Goal: Task Accomplishment & Management: Use online tool/utility

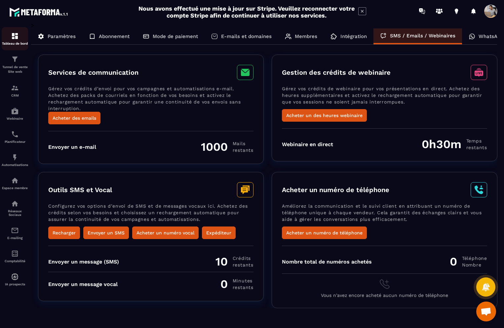
click at [11, 40] on div "Tableau de bord" at bounding box center [15, 38] width 26 height 13
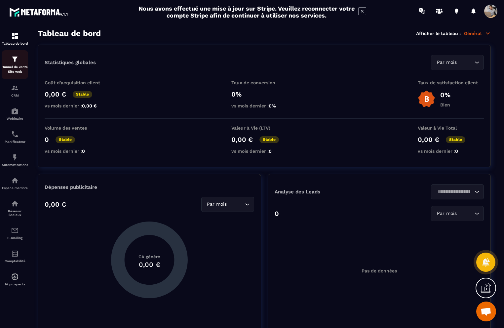
click at [14, 63] on img at bounding box center [15, 59] width 8 height 8
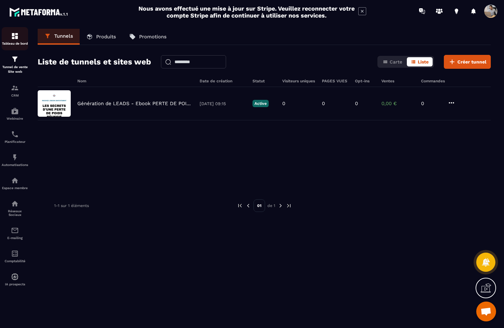
click at [12, 36] on img at bounding box center [15, 36] width 8 height 8
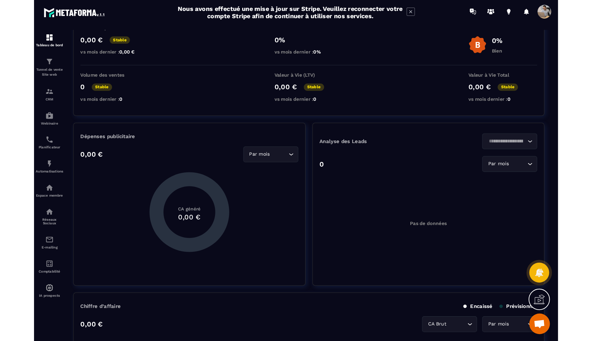
scroll to position [108, 0]
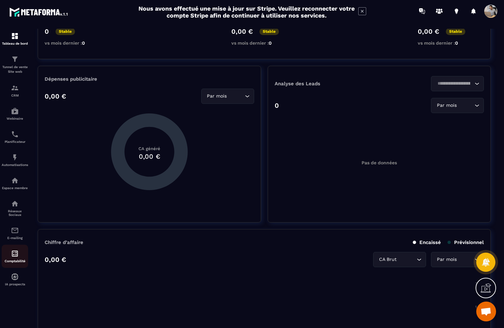
click at [19, 256] on img at bounding box center [15, 253] width 8 height 8
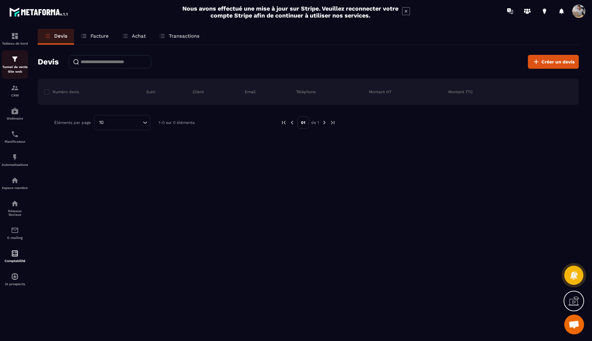
click at [23, 62] on div "Tunnel de vente Site web" at bounding box center [15, 64] width 26 height 19
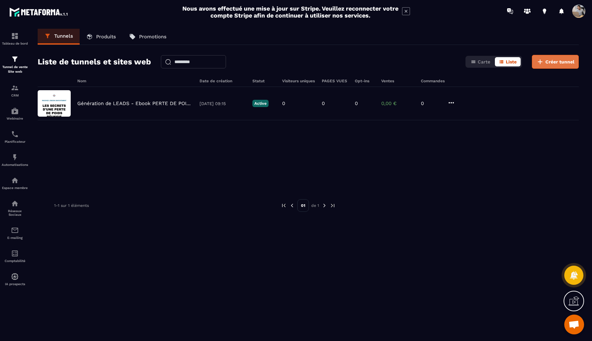
click at [504, 63] on span "Créer tunnel" at bounding box center [560, 61] width 29 height 7
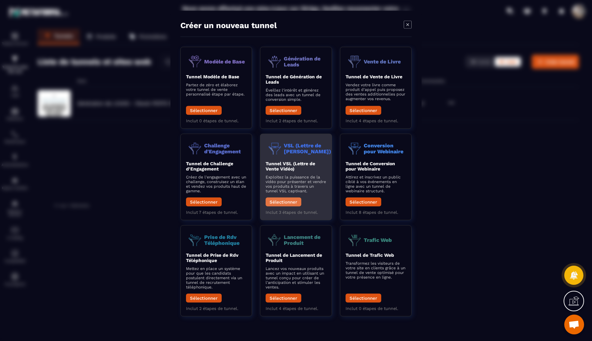
click at [286, 201] on button "Sélectionner" at bounding box center [284, 202] width 36 height 9
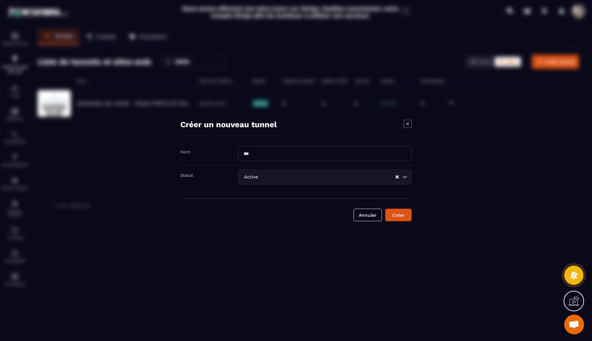
click at [258, 153] on input "Modal window" at bounding box center [324, 153] width 173 height 15
type input "**********"
click at [398, 216] on div "Créer" at bounding box center [399, 215] width 18 height 7
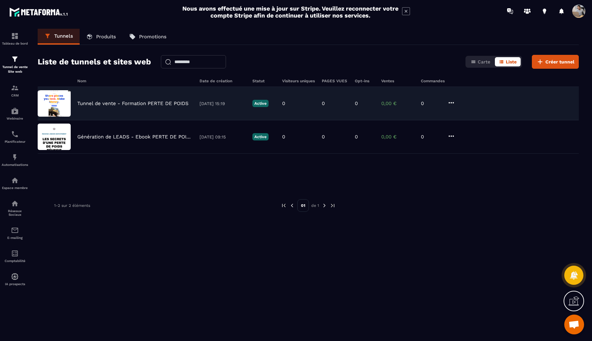
click at [175, 101] on p "Tunnel de vente - Formation PERTE DE POIDS" at bounding box center [132, 103] width 111 height 6
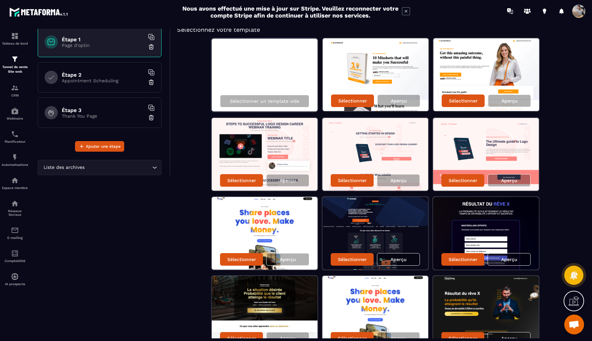
scroll to position [4, 0]
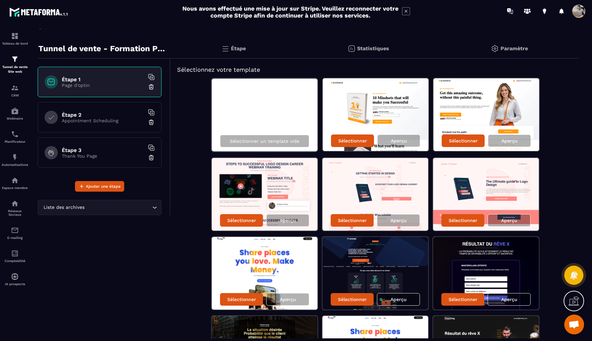
click at [123, 112] on h6 "Étape 2" at bounding box center [103, 115] width 83 height 6
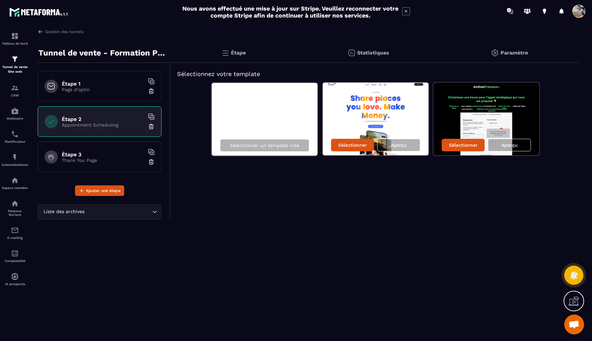
click at [108, 94] on div "Étape 1 Page d'optin" at bounding box center [100, 86] width 124 height 30
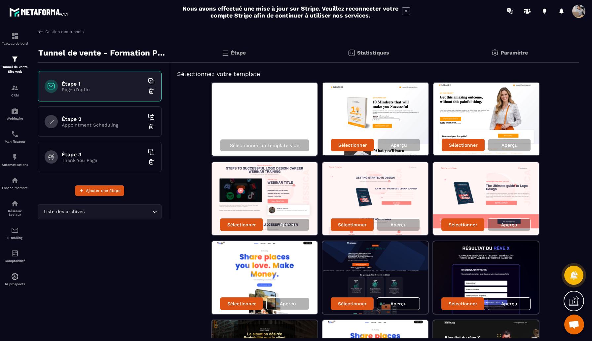
click at [151, 93] on img at bounding box center [151, 91] width 7 height 7
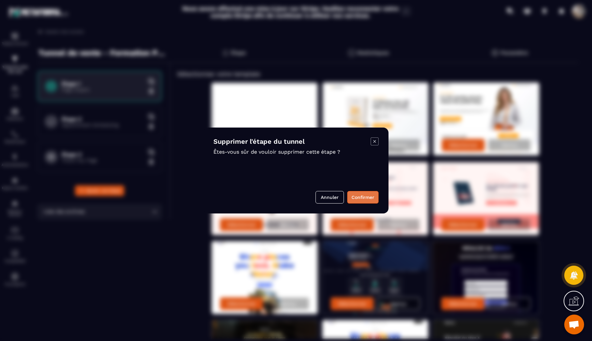
click at [363, 197] on button "Confirmer" at bounding box center [362, 197] width 31 height 13
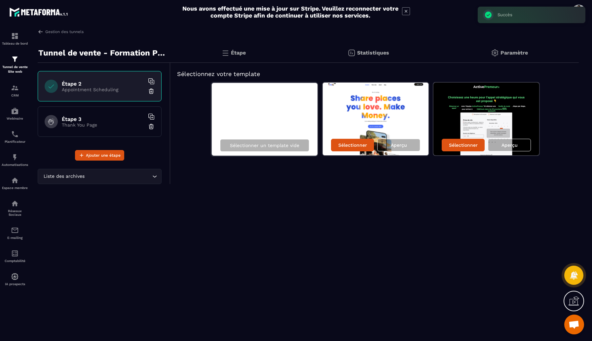
click at [152, 92] on img at bounding box center [151, 91] width 7 height 7
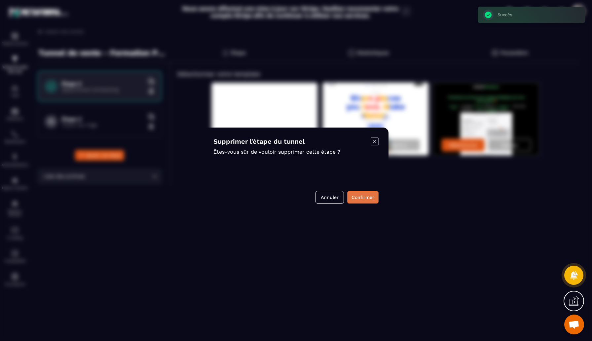
click at [363, 197] on button "Confirmer" at bounding box center [362, 197] width 31 height 13
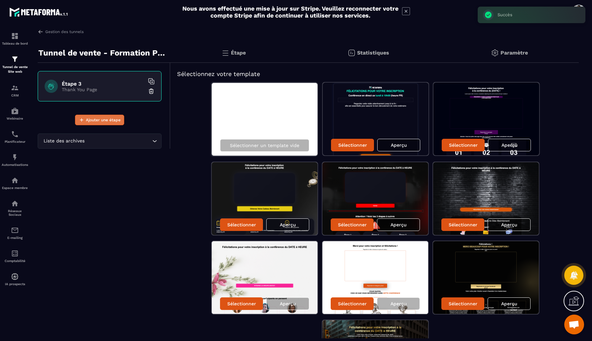
click at [104, 121] on span "Ajouter une étape" at bounding box center [103, 120] width 35 height 7
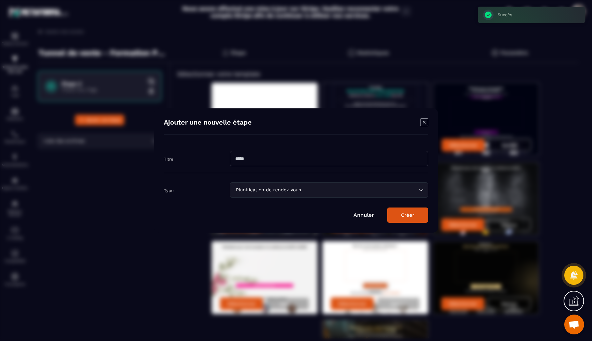
click at [253, 161] on input "Modal window" at bounding box center [329, 158] width 198 height 15
click at [231, 193] on div "Planification de rendez-vous Loading..." at bounding box center [329, 189] width 198 height 15
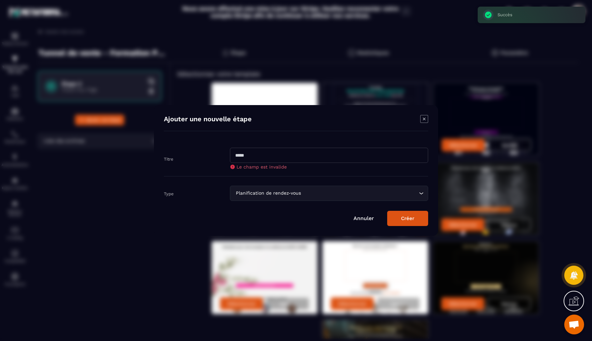
click at [282, 159] on input "Modal window" at bounding box center [329, 155] width 198 height 15
click at [377, 197] on input "Search for option" at bounding box center [359, 193] width 115 height 7
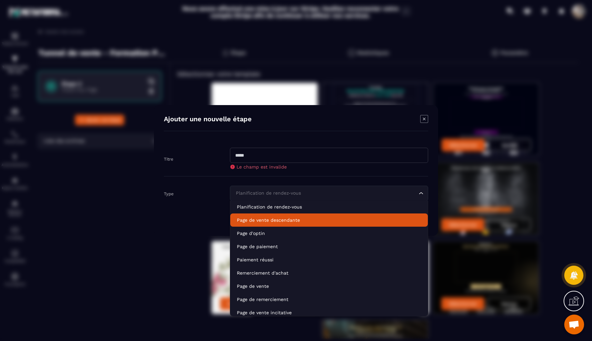
scroll to position [2, 0]
click at [276, 223] on li "Page de vente descendante" at bounding box center [329, 220] width 198 height 13
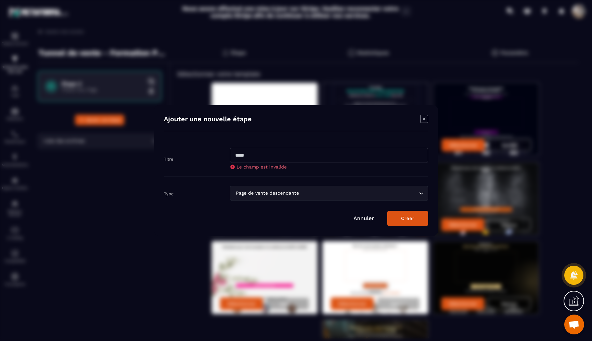
click at [261, 159] on input "Modal window" at bounding box center [329, 155] width 198 height 15
type input "*"
type input "**********"
click at [415, 220] on button "Créer" at bounding box center [407, 218] width 41 height 15
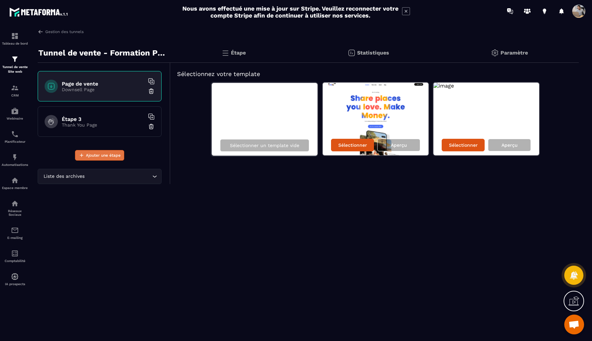
click at [108, 156] on span "Ajouter une étape" at bounding box center [103, 155] width 35 height 7
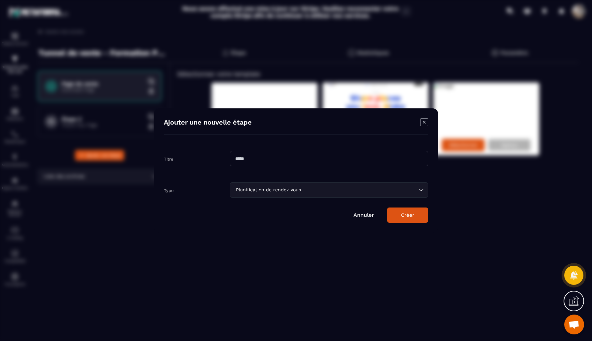
click at [273, 194] on div "Planification de rendez-vous Loading..." at bounding box center [329, 189] width 198 height 15
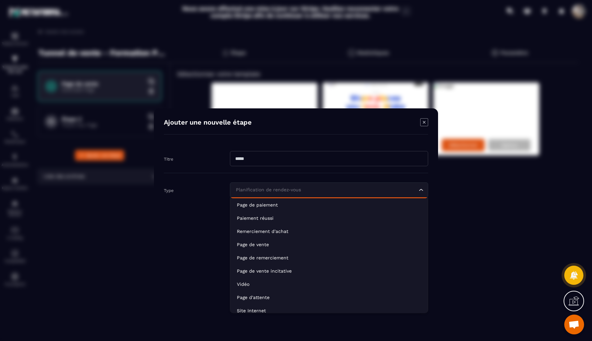
scroll to position [43, 0]
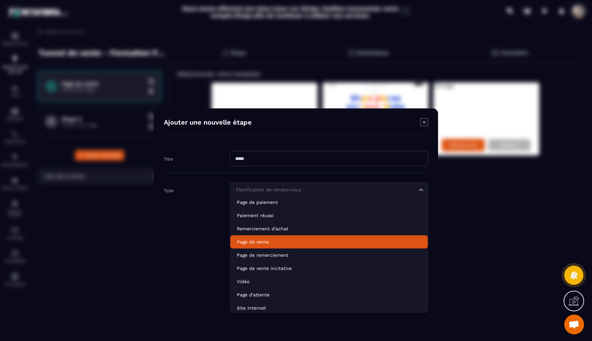
click at [267, 243] on p "Page de vente" at bounding box center [329, 242] width 184 height 7
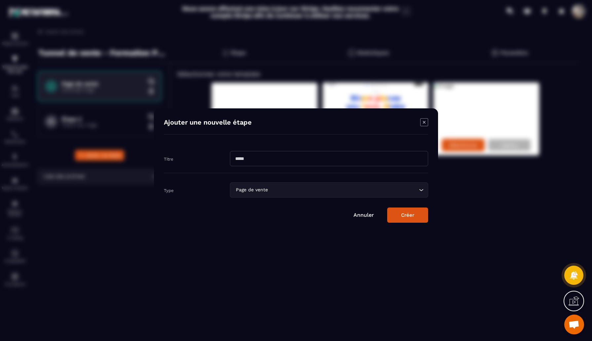
click at [265, 158] on input "Modal window" at bounding box center [329, 158] width 198 height 15
type input "**********"
click at [412, 216] on button "Créer" at bounding box center [407, 215] width 41 height 15
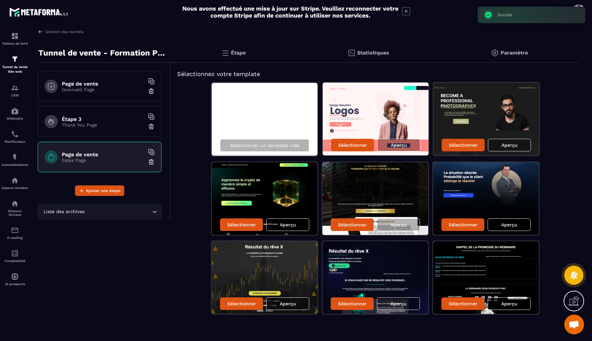
click at [152, 93] on img at bounding box center [151, 91] width 7 height 7
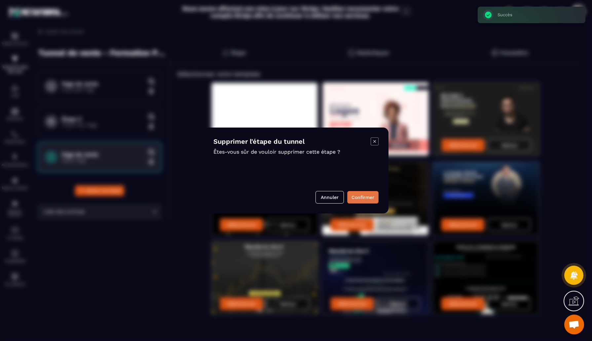
click at [365, 196] on button "Confirmer" at bounding box center [362, 197] width 31 height 13
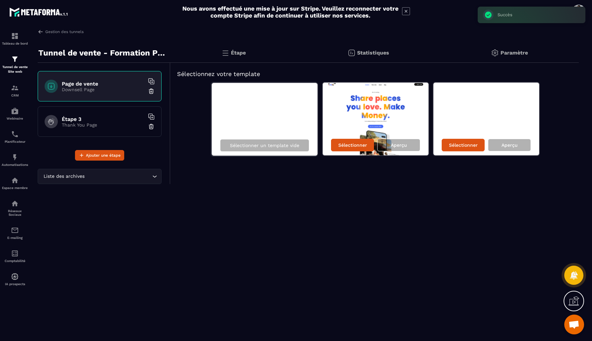
click at [153, 90] on img at bounding box center [151, 91] width 7 height 7
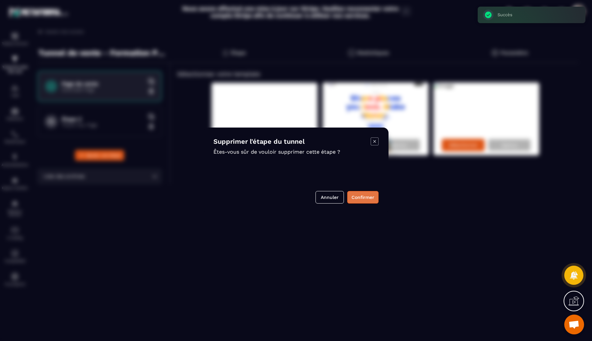
click at [367, 197] on button "Confirmer" at bounding box center [362, 197] width 31 height 13
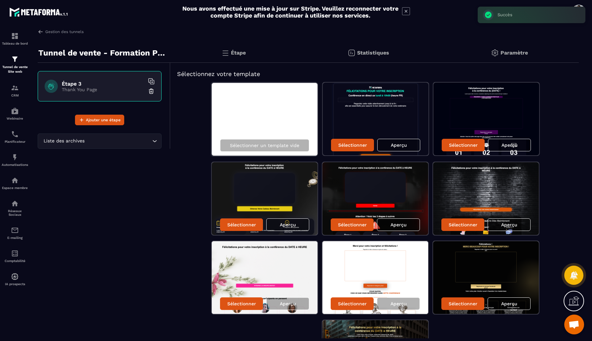
click at [111, 147] on div "Liste des archives Loading..." at bounding box center [100, 140] width 124 height 15
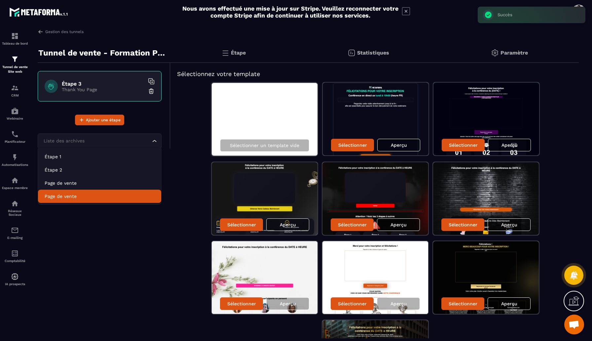
click at [94, 198] on p "Page de vente" at bounding box center [100, 196] width 110 height 7
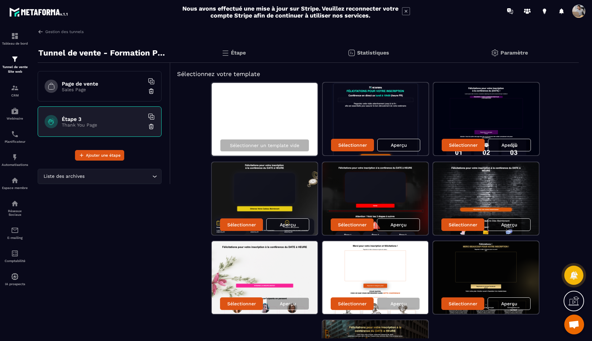
drag, startPoint x: 101, startPoint y: 120, endPoint x: 261, endPoint y: 152, distance: 163.0
click at [107, 155] on span "Ajouter une étape" at bounding box center [103, 155] width 35 height 7
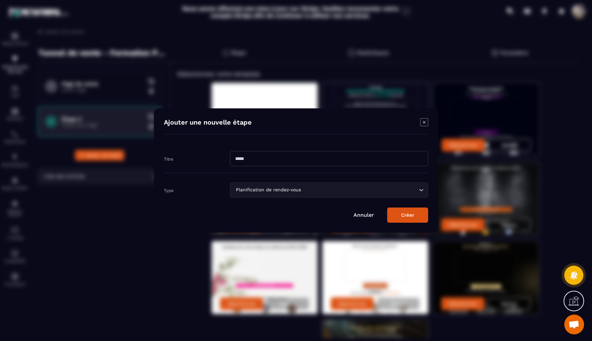
click at [266, 162] on input "Modal window" at bounding box center [329, 158] width 198 height 15
type input "********"
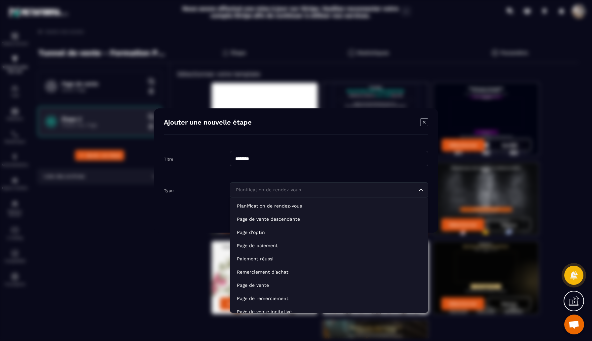
click at [313, 190] on input "Search for option" at bounding box center [325, 189] width 183 height 7
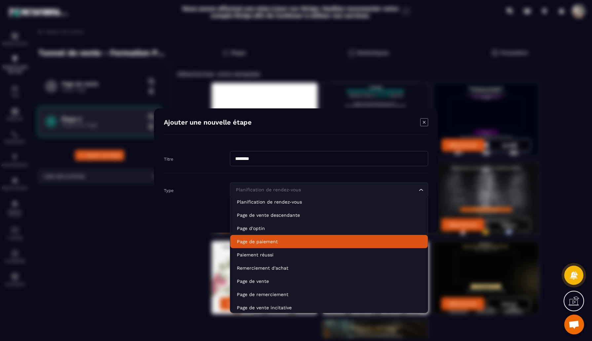
scroll to position [6, 0]
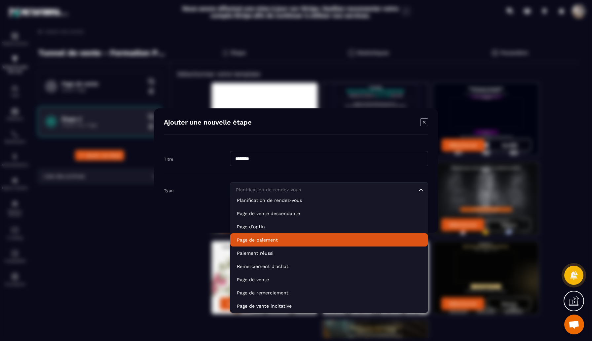
click at [308, 239] on p "Page de paiement" at bounding box center [329, 240] width 184 height 7
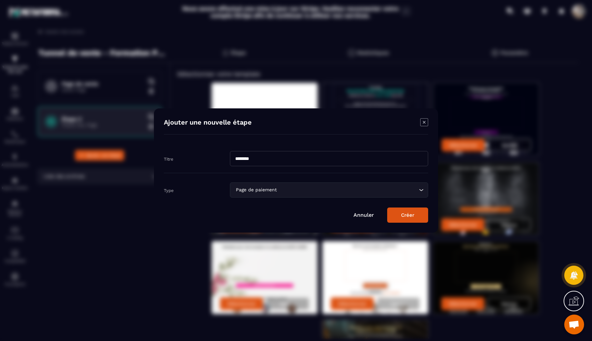
click at [404, 213] on button "Créer" at bounding box center [407, 215] width 41 height 15
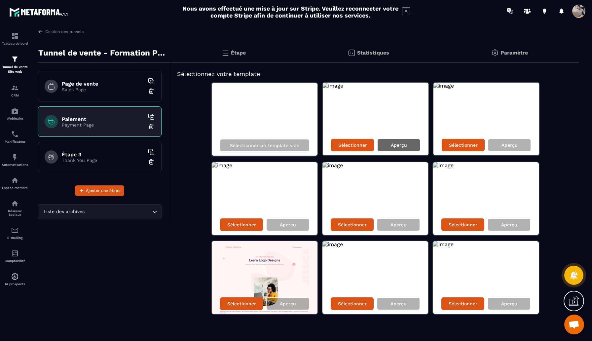
click at [404, 146] on p "Aperçu" at bounding box center [399, 144] width 16 height 5
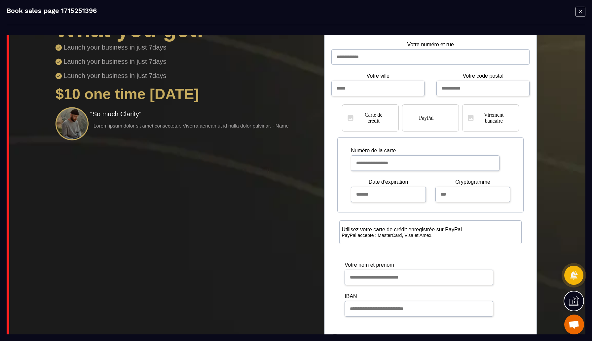
scroll to position [249, 0]
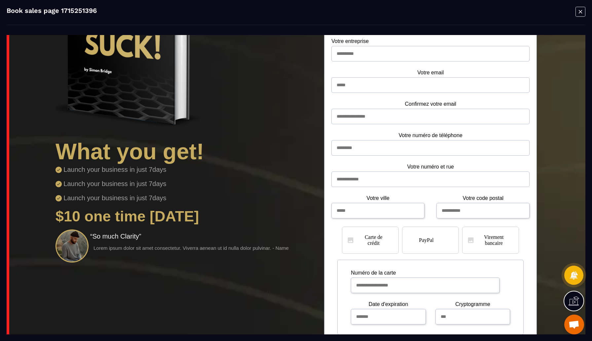
click at [504, 12] on icon "Modal window" at bounding box center [581, 12] width 10 height 10
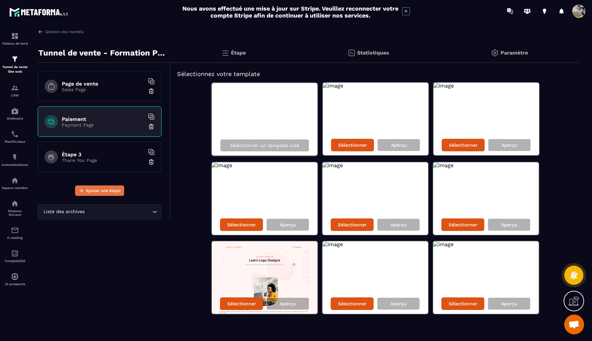
click at [103, 192] on span "Ajouter une étape" at bounding box center [103, 190] width 35 height 7
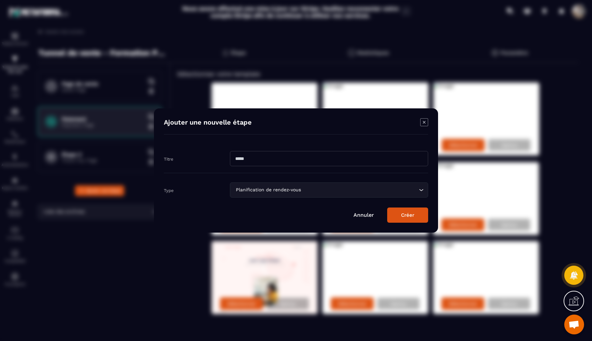
click at [248, 152] on input "Modal window" at bounding box center [329, 158] width 198 height 15
click at [285, 188] on div "Planification de rendez-vous" at bounding box center [326, 189] width 184 height 7
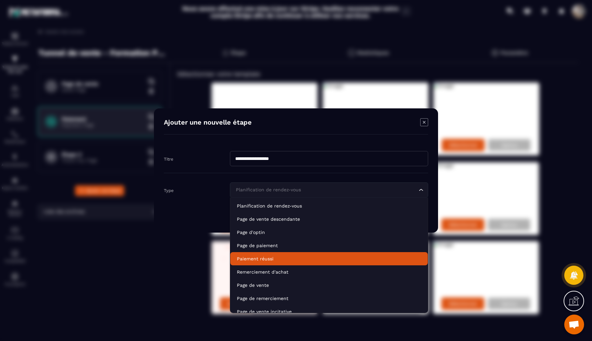
click at [308, 258] on p "Paiement réussi" at bounding box center [329, 258] width 184 height 7
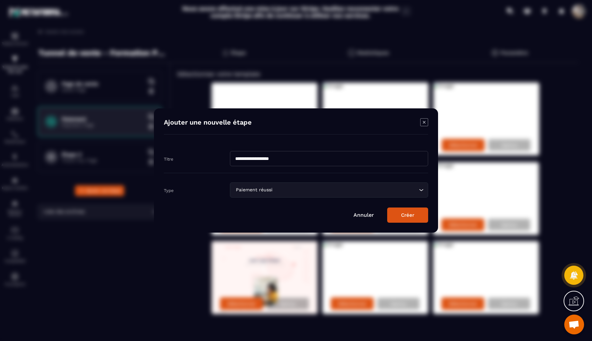
drag, startPoint x: 292, startPoint y: 161, endPoint x: 160, endPoint y: 160, distance: 131.8
click at [160, 160] on div "**********" at bounding box center [296, 170] width 284 height 124
type input "**********"
click at [398, 214] on button "Créer" at bounding box center [407, 215] width 41 height 15
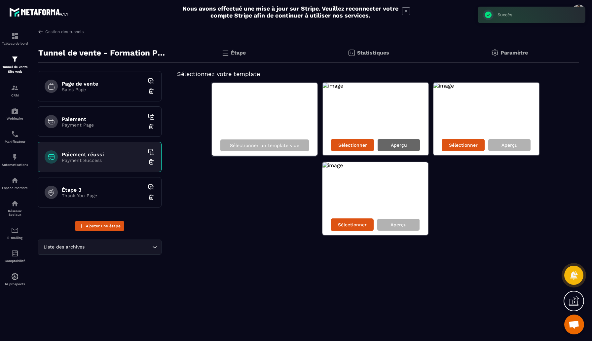
click at [393, 146] on p "Aperçu" at bounding box center [399, 144] width 16 height 5
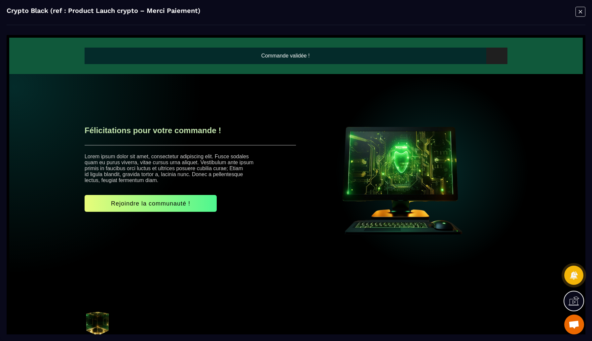
click at [504, 13] on icon "Modal window" at bounding box center [581, 12] width 10 height 10
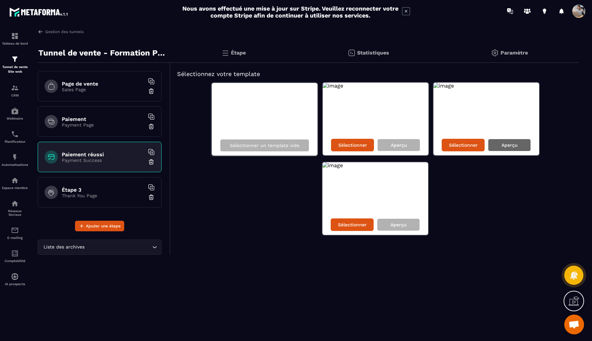
click at [498, 143] on div "Aperçu" at bounding box center [509, 145] width 43 height 13
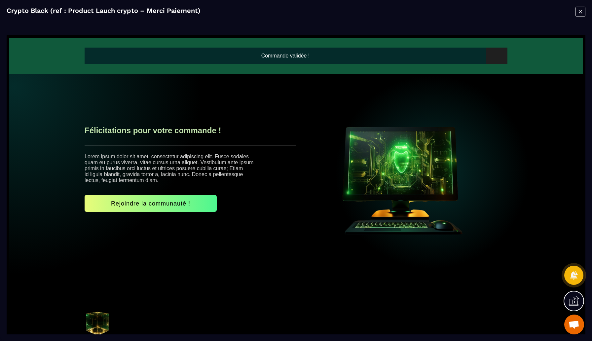
click at [504, 15] on icon "Modal window" at bounding box center [581, 12] width 10 height 10
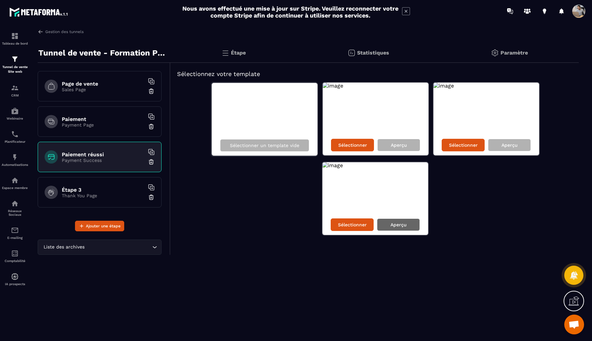
click at [398, 224] on p "Aperçu" at bounding box center [399, 224] width 16 height 5
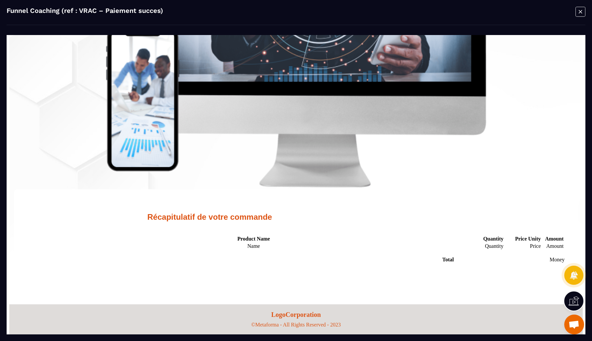
scroll to position [282, 0]
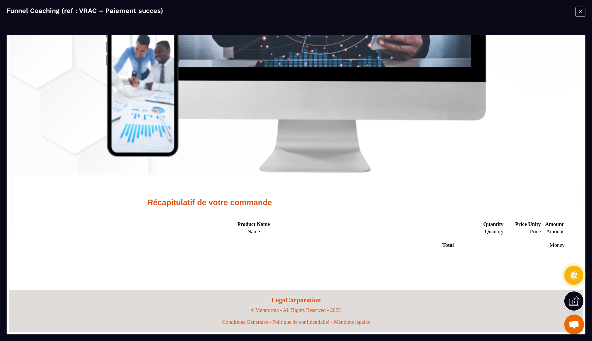
click at [504, 14] on icon "Modal window" at bounding box center [581, 12] width 10 height 10
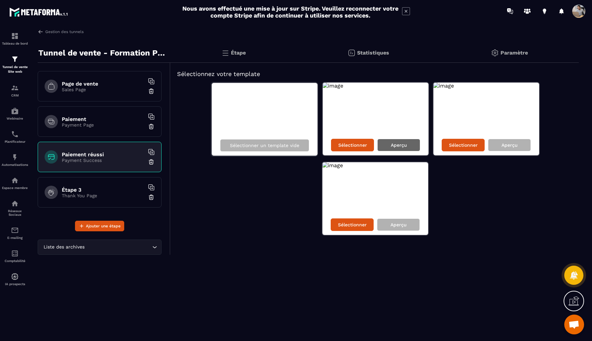
click at [397, 144] on p "Aperçu" at bounding box center [399, 144] width 16 height 5
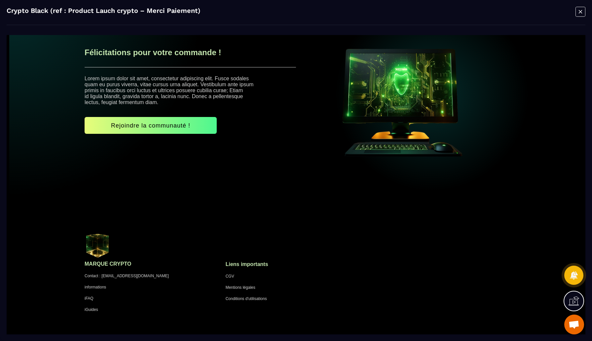
scroll to position [0, 0]
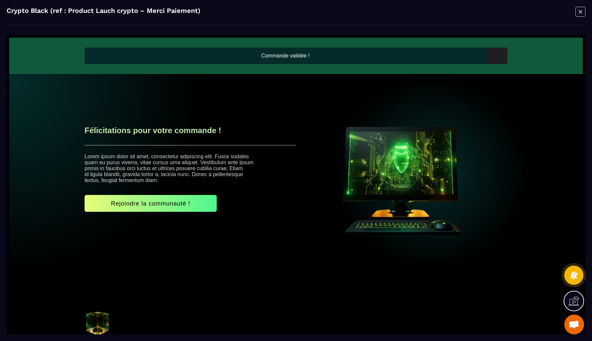
click at [504, 13] on icon "Modal window" at bounding box center [581, 12] width 10 height 10
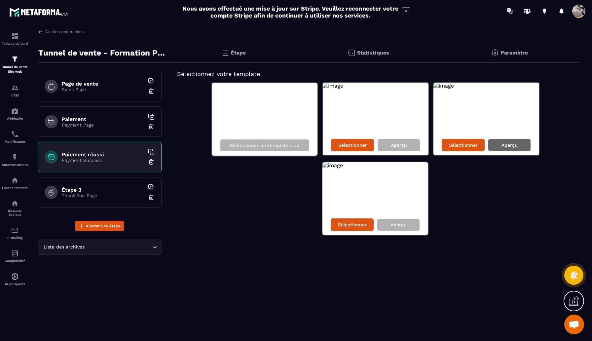
click at [503, 147] on p "Aperçu" at bounding box center [510, 144] width 16 height 5
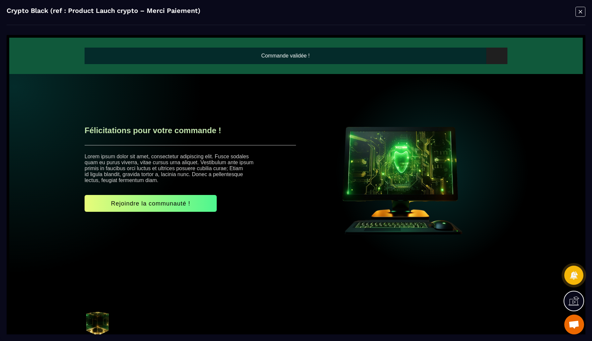
click at [504, 13] on icon "Modal window" at bounding box center [581, 12] width 10 height 10
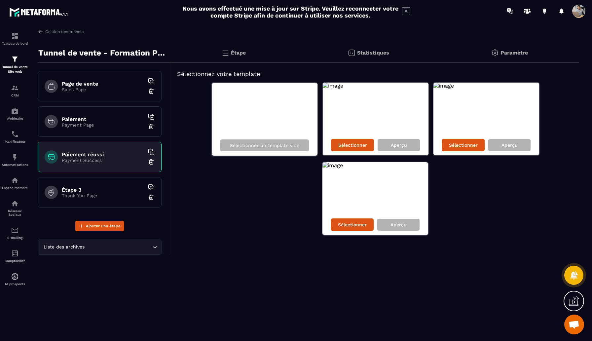
click at [106, 186] on div "Étape 3 Thank You Page" at bounding box center [100, 192] width 124 height 30
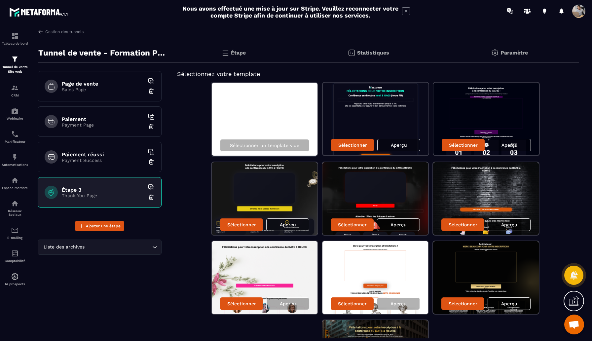
click at [152, 198] on img at bounding box center [151, 197] width 7 height 7
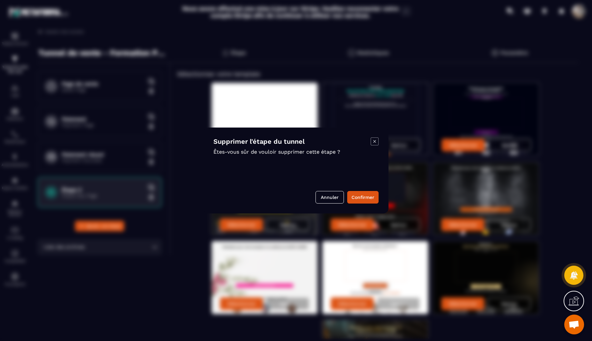
click at [374, 141] on icon "Modal window" at bounding box center [374, 141] width 3 height 3
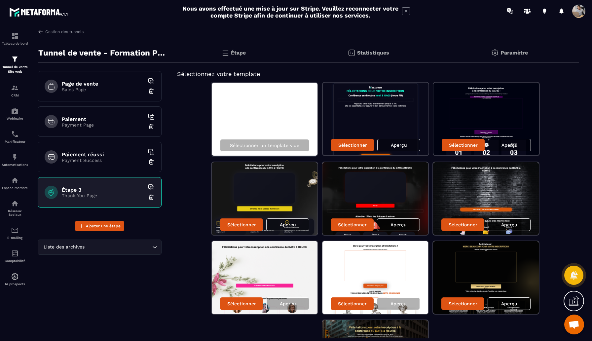
click at [104, 89] on p "Sales Page" at bounding box center [103, 89] width 83 height 5
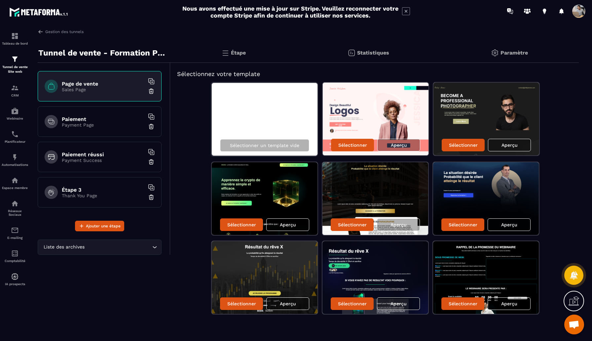
scroll to position [3, 0]
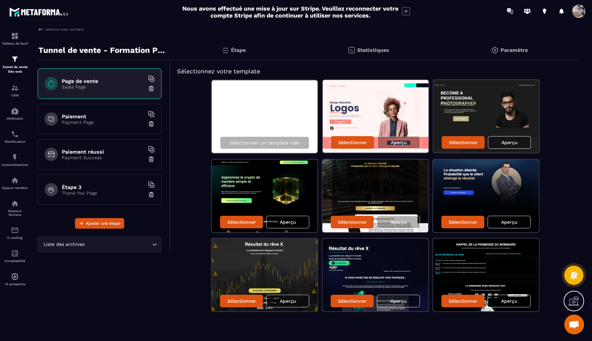
click at [102, 192] on p "Thank You Page" at bounding box center [103, 192] width 83 height 5
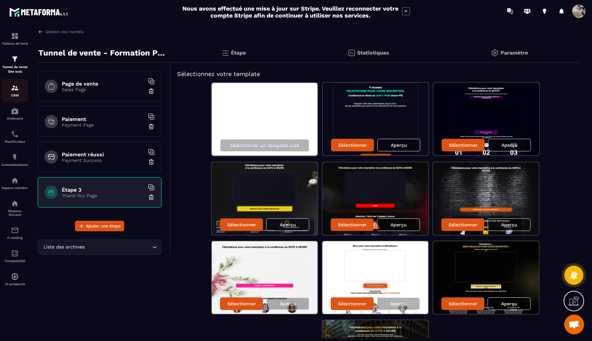
click at [17, 96] on p "CRM" at bounding box center [15, 96] width 26 height 4
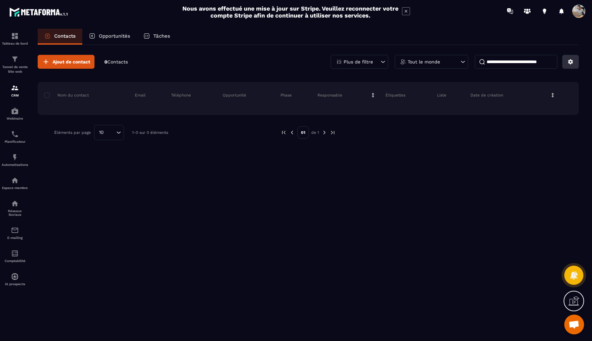
click at [504, 62] on button at bounding box center [570, 62] width 17 height 14
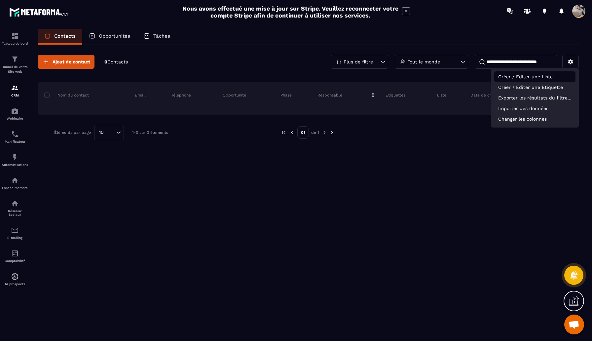
click at [504, 77] on p "Créer / Editer une Liste" at bounding box center [534, 76] width 81 height 11
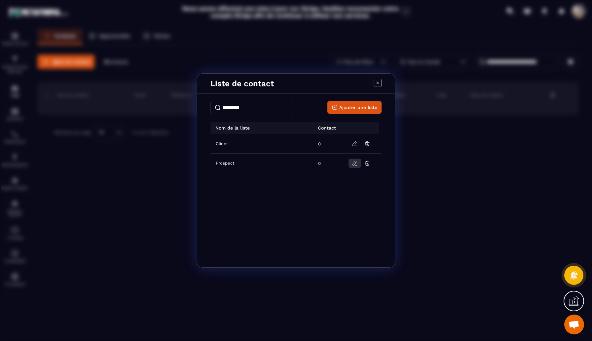
click at [355, 162] on icon "Modal window" at bounding box center [355, 163] width 6 height 6
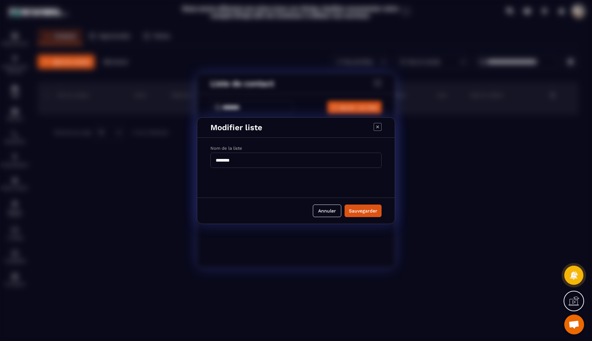
click at [378, 130] on icon "Modal window" at bounding box center [378, 127] width 8 height 8
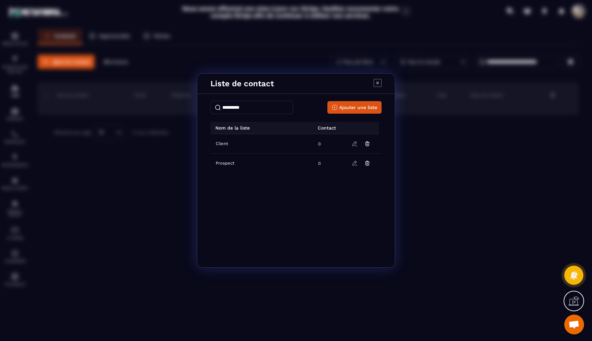
click at [221, 165] on span "Prospect" at bounding box center [225, 163] width 19 height 5
click at [375, 86] on icon "Modal window" at bounding box center [378, 83] width 8 height 8
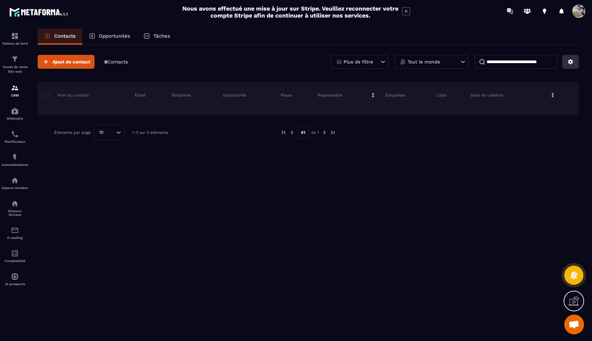
click at [504, 67] on button at bounding box center [570, 62] width 17 height 14
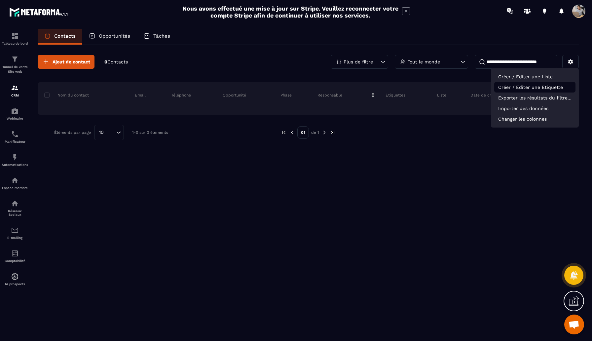
click at [504, 88] on p "Créer / Editer une Etiquette" at bounding box center [534, 87] width 81 height 11
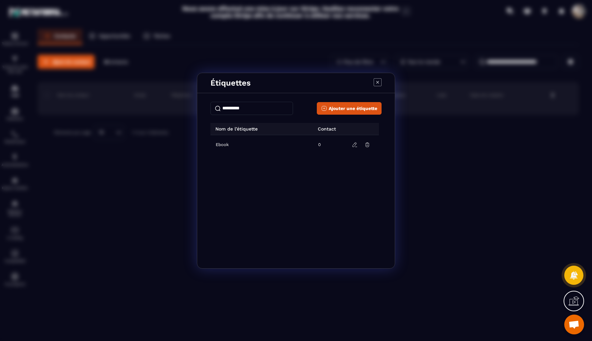
click at [377, 81] on icon "Modal window" at bounding box center [377, 82] width 3 height 3
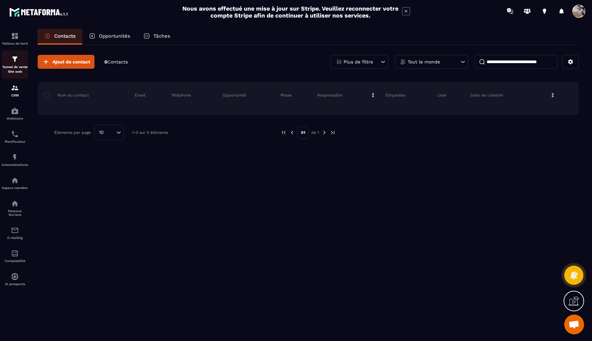
click at [16, 64] on div "Tunnel de vente Site web" at bounding box center [15, 64] width 26 height 19
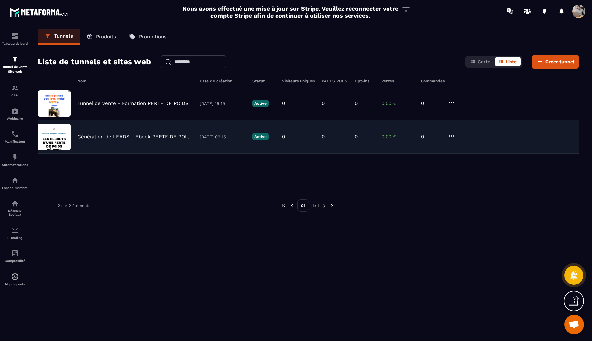
click at [140, 134] on p "Génération de LEADS - Ebook PERTE DE POIDS" at bounding box center [135, 137] width 116 height 6
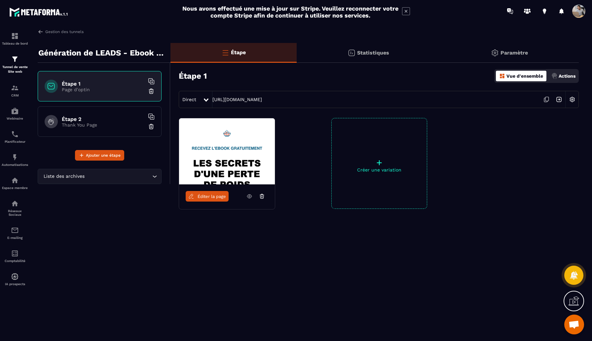
click at [108, 121] on h6 "Étape 2" at bounding box center [103, 119] width 83 height 6
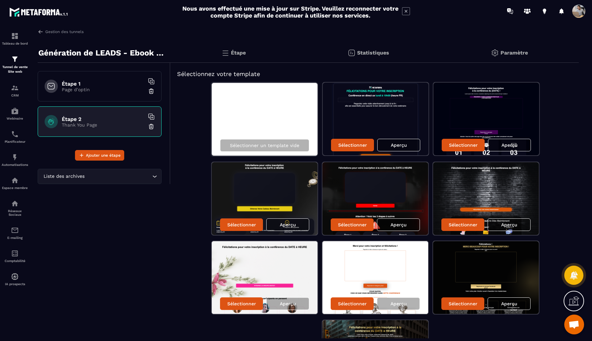
click at [504, 50] on p "Paramètre" at bounding box center [514, 53] width 27 height 6
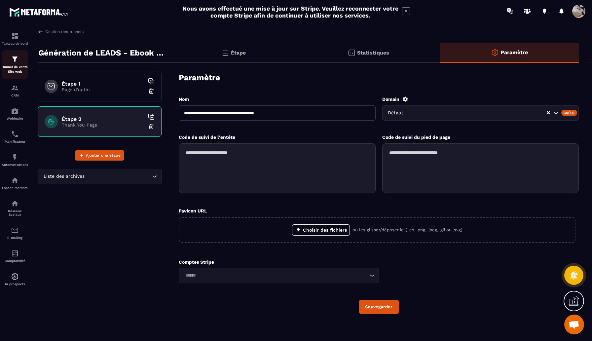
click at [18, 60] on img at bounding box center [15, 59] width 8 height 8
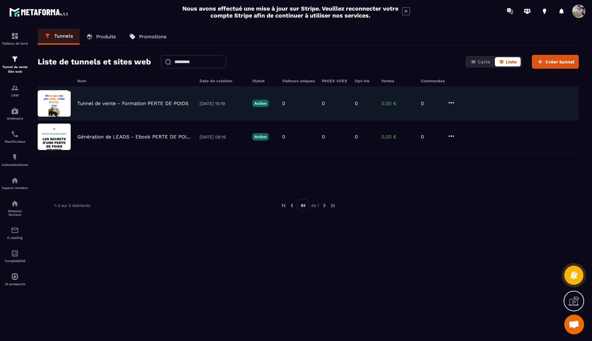
click at [348, 108] on div "Tunnel de vente - Formation PERTE DE POIDS [DATE] 15:19 Active 0 0 0 0,00 € 0" at bounding box center [308, 103] width 541 height 33
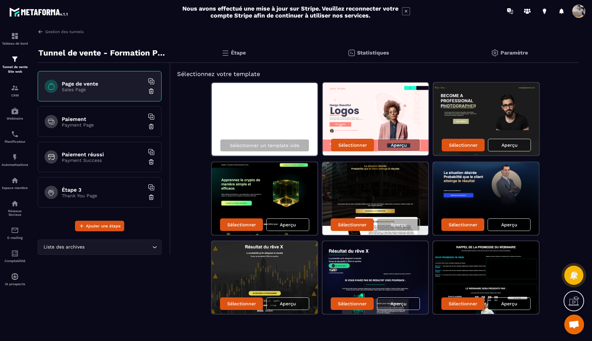
click at [114, 110] on div "Paiement Payment Page" at bounding box center [100, 121] width 124 height 30
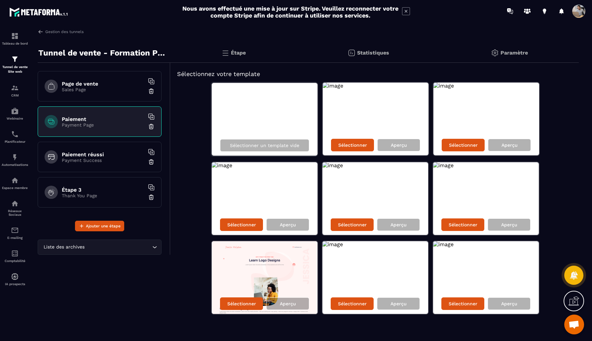
click at [103, 87] on p "Sales Page" at bounding box center [103, 89] width 83 height 5
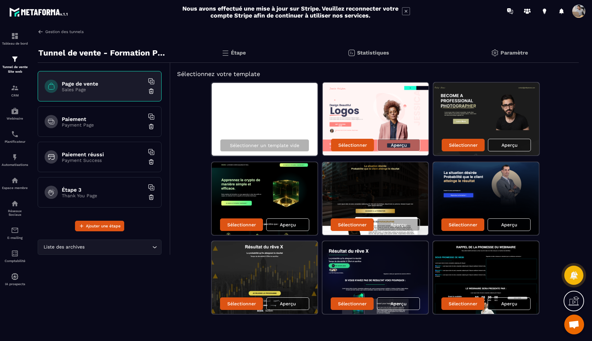
click at [41, 31] on img at bounding box center [41, 32] width 6 height 6
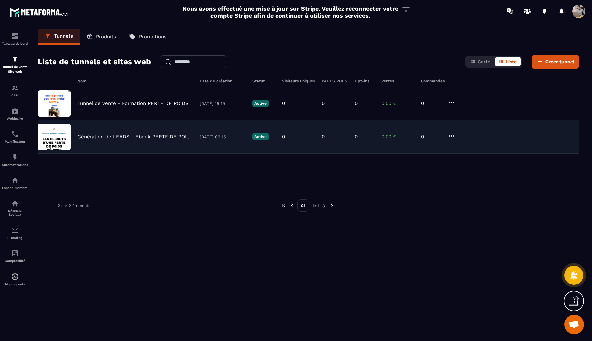
click at [93, 142] on div "Génération de LEADS - Ebook PERTE DE POIDS [DATE] 09:15 Active 0 0 0 0,00 € 0" at bounding box center [308, 136] width 541 height 33
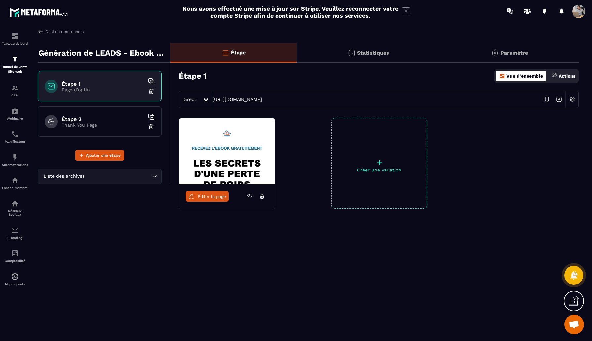
click at [504, 74] on p "Actions" at bounding box center [567, 75] width 17 height 5
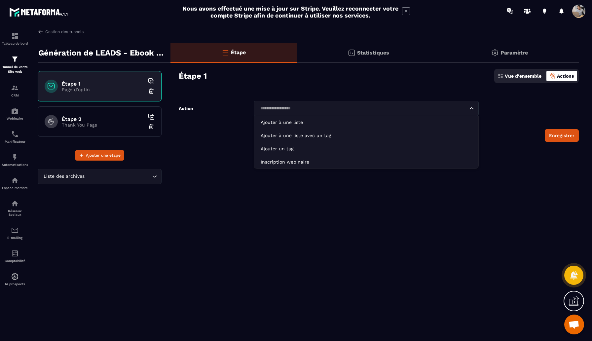
click at [333, 112] on div "Loading..." at bounding box center [366, 108] width 225 height 15
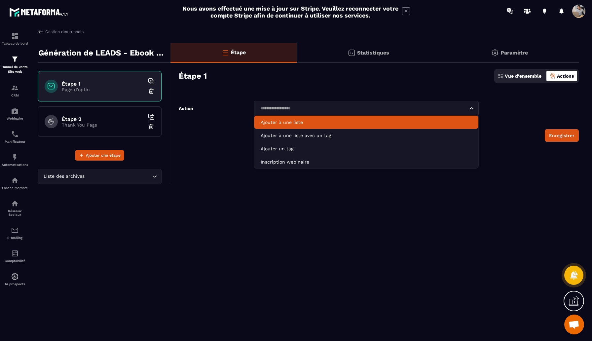
click at [336, 124] on p "Ajouter à une liste" at bounding box center [366, 122] width 211 height 7
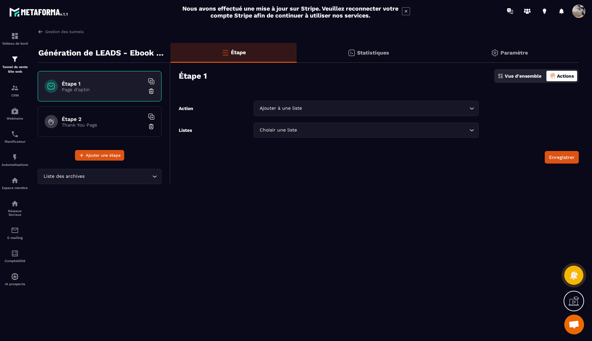
click at [322, 129] on input "Search for option" at bounding box center [383, 130] width 170 height 7
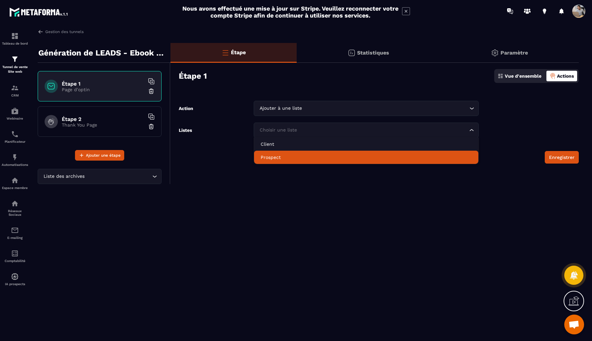
click at [317, 152] on li "Prospect" at bounding box center [366, 157] width 224 height 13
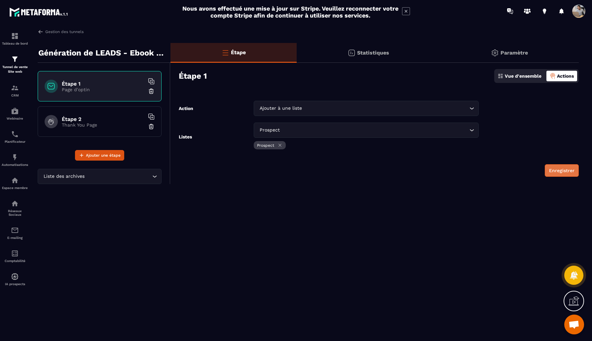
click at [504, 171] on button "Enregistrer" at bounding box center [562, 170] width 34 height 13
click at [122, 114] on div "Étape 2 Thank You Page" at bounding box center [100, 121] width 124 height 30
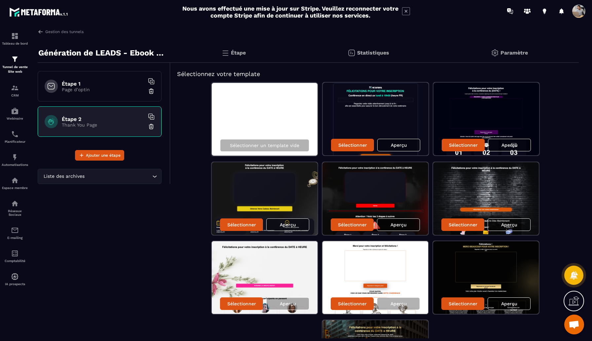
click at [122, 95] on div "Étape 1 Page d'optin" at bounding box center [100, 86] width 124 height 30
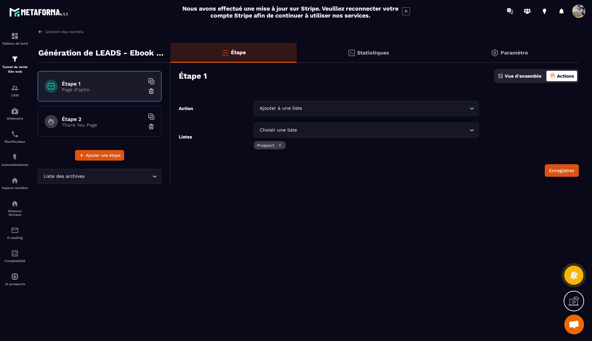
click at [283, 146] on div "Prospect" at bounding box center [270, 145] width 32 height 8
click at [279, 145] on icon at bounding box center [280, 145] width 5 height 5
click at [504, 161] on button "Enregistrer" at bounding box center [562, 157] width 34 height 13
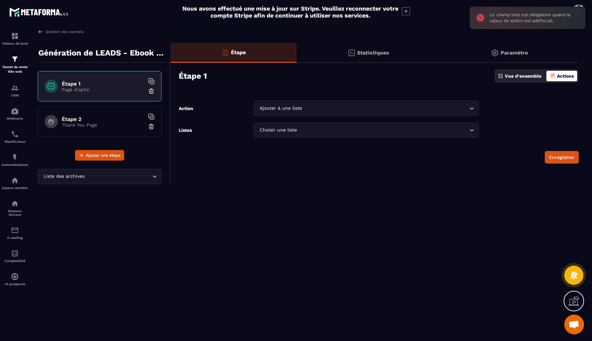
click at [354, 161] on div "Enregistrer" at bounding box center [379, 157] width 400 height 13
click at [364, 58] on div "Statistiques" at bounding box center [368, 53] width 143 height 20
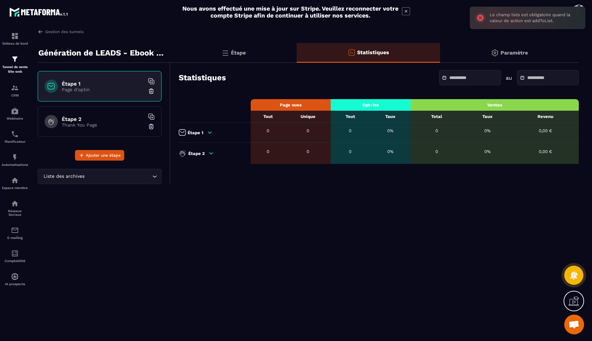
click at [247, 57] on div "Étape" at bounding box center [234, 53] width 126 height 20
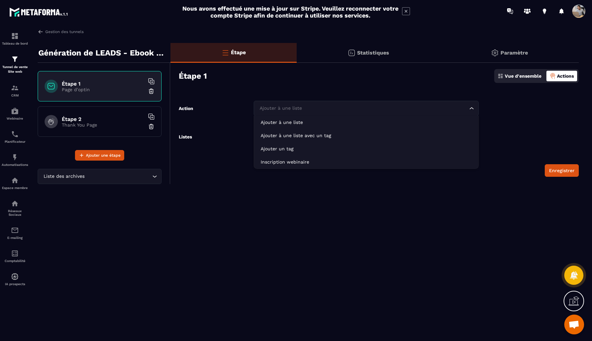
click at [301, 110] on div "Ajouter à une liste" at bounding box center [362, 108] width 211 height 7
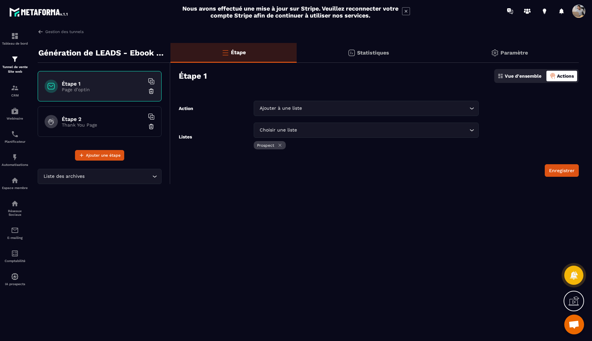
click at [307, 179] on div "Étape Statistiques Paramètre Étape 1 Vue d'ensemble Actions Action Ajouter à un…" at bounding box center [375, 116] width 408 height 147
click at [9, 94] on p "CRM" at bounding box center [15, 96] width 26 height 4
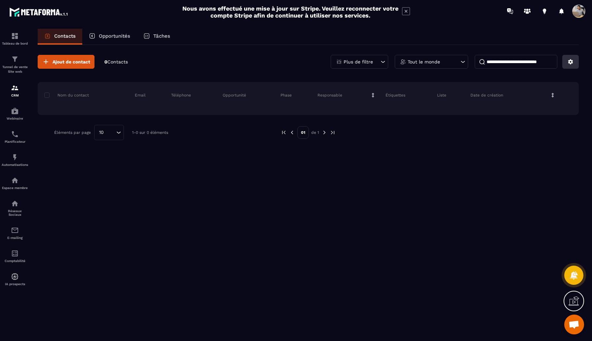
click at [504, 59] on icon at bounding box center [571, 62] width 6 height 6
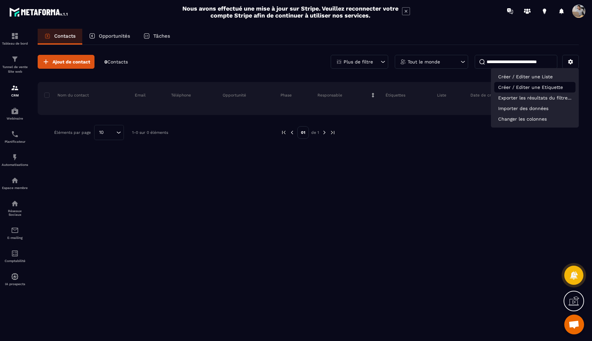
click at [504, 88] on p "Créer / Editer une Etiquette" at bounding box center [534, 87] width 81 height 11
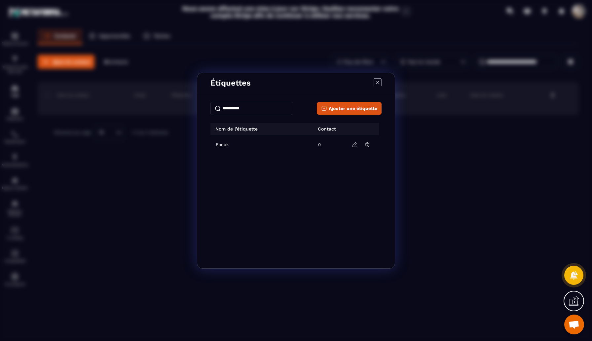
click at [314, 145] on td "Ebook" at bounding box center [262, 144] width 104 height 19
click at [354, 145] on icon "Modal window" at bounding box center [355, 145] width 6 height 6
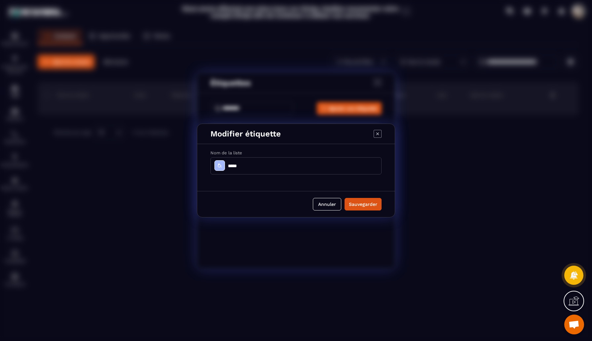
click at [421, 151] on div "Modifier étiquette Nom de la liste ***** Annuler Sauvegarder" at bounding box center [296, 170] width 592 height 341
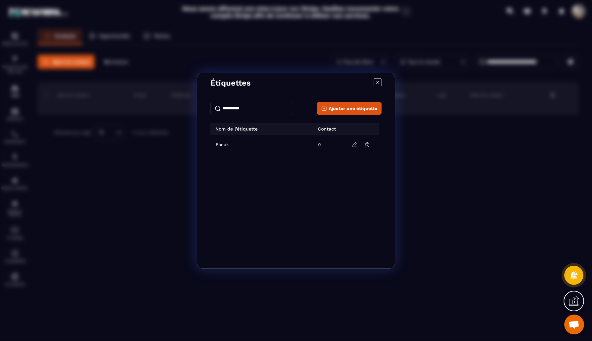
click at [376, 80] on icon "Modal window" at bounding box center [378, 82] width 8 height 8
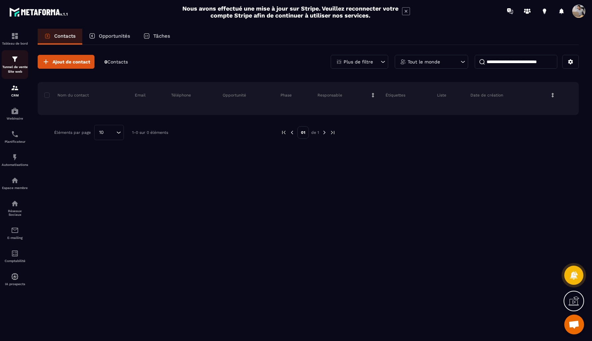
click at [14, 69] on p "Tunnel de vente Site web" at bounding box center [15, 69] width 26 height 9
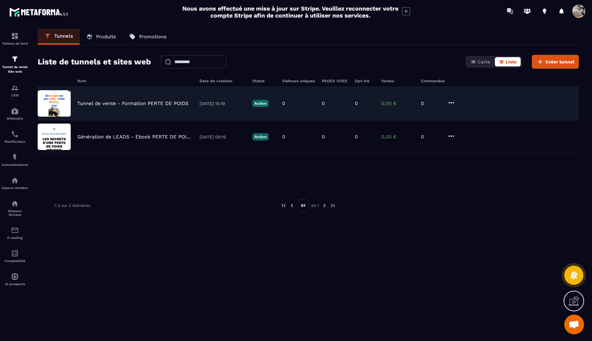
click at [106, 109] on div "Tunnel de vente - Formation PERTE DE POIDS [DATE] 15:19 Active 0 0 0 0,00 € 0" at bounding box center [308, 103] width 541 height 33
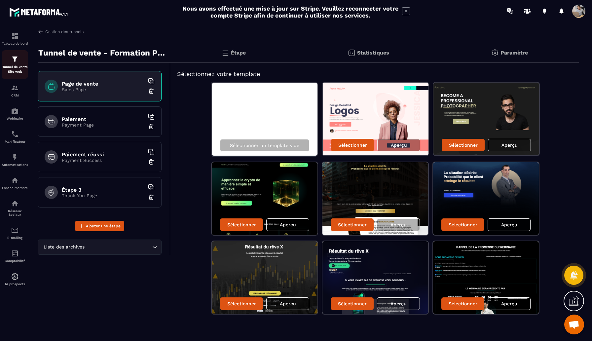
click at [20, 57] on div "Tunnel de vente Site web" at bounding box center [15, 64] width 26 height 19
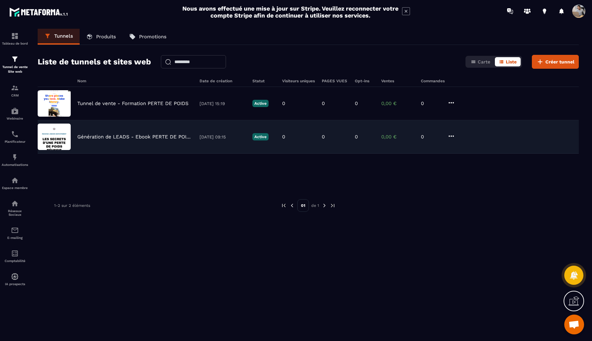
click at [114, 143] on div "Génération de LEADS - Ebook PERTE DE POIDS [DATE] 09:15 Active 0 0 0 0,00 € 0" at bounding box center [308, 136] width 541 height 33
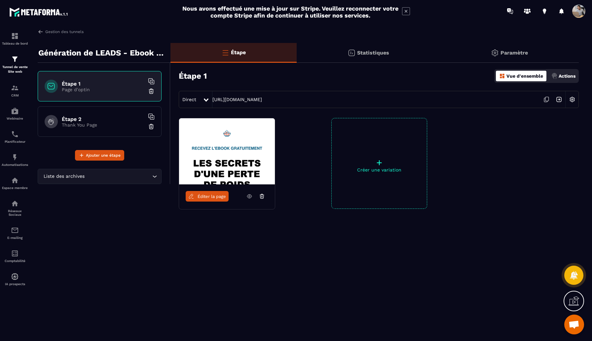
click at [504, 76] on img at bounding box center [554, 76] width 6 height 6
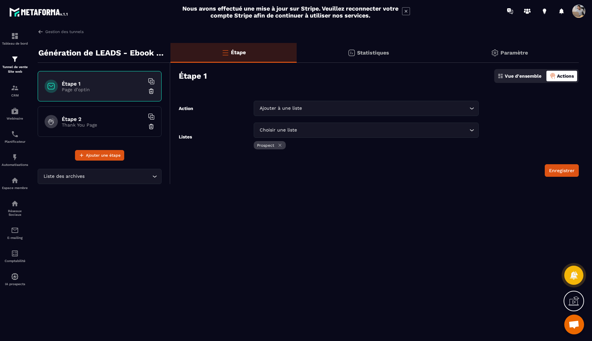
click at [371, 124] on div "Choisir une liste Loading..." at bounding box center [366, 130] width 225 height 15
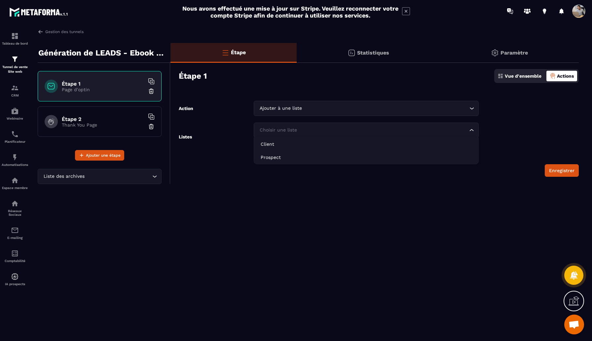
click at [369, 99] on div "Étape Statistiques Paramètre Étape 1 Vue d'ensemble Actions Action Ajouter à un…" at bounding box center [375, 116] width 408 height 147
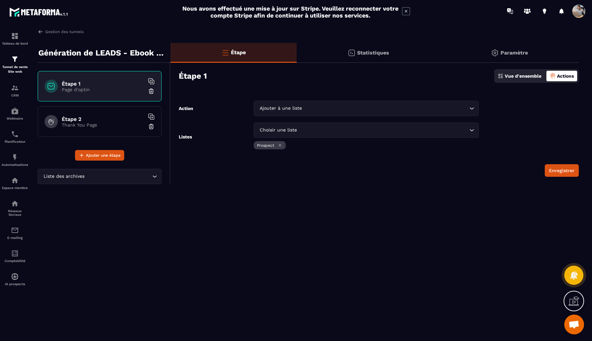
click at [363, 109] on input "Search for option" at bounding box center [385, 108] width 165 height 7
click at [361, 208] on div "Gestion des tunnels Génération de LEADS - Ebook PERTE DE POIDS Étape 1 Page d'o…" at bounding box center [308, 184] width 554 height 310
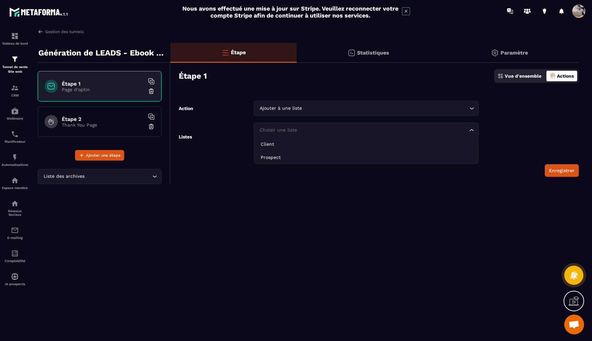
click at [290, 131] on div "Choisir une liste" at bounding box center [362, 130] width 211 height 7
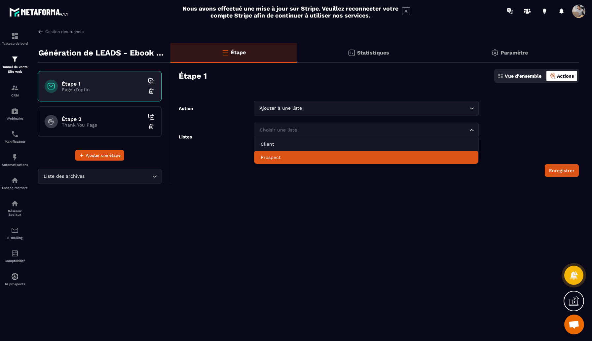
click at [287, 153] on li "Prospect" at bounding box center [366, 157] width 224 height 13
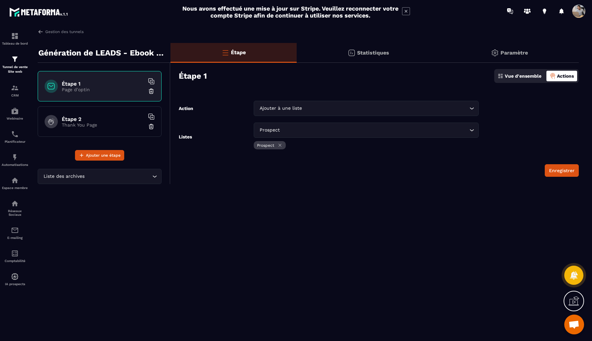
click at [283, 146] on div "Prospect" at bounding box center [270, 145] width 32 height 8
click at [281, 146] on icon at bounding box center [280, 145] width 5 height 5
click at [504, 159] on button "Enregistrer" at bounding box center [562, 157] width 34 height 13
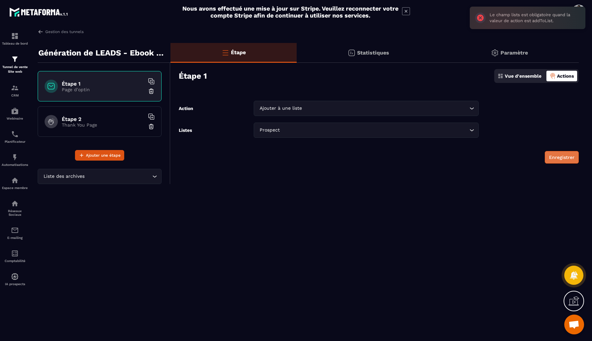
click at [504, 159] on button "Enregistrer" at bounding box center [562, 157] width 34 height 13
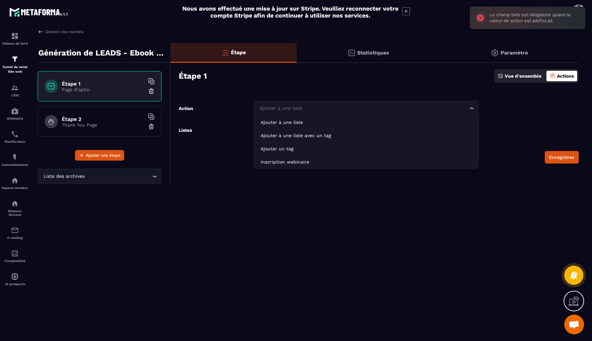
click at [441, 110] on input "Search for option" at bounding box center [363, 108] width 210 height 7
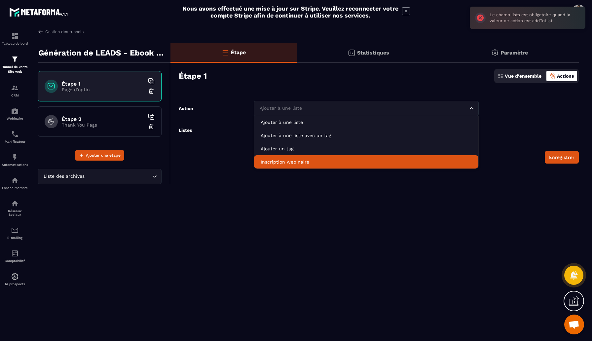
click at [504, 165] on div "Étape Statistiques Paramètre Étape 1 Vue d'ensemble Actions Action Ajouter à un…" at bounding box center [375, 113] width 408 height 141
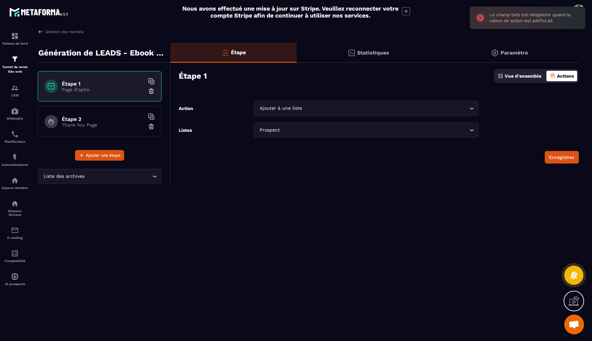
click at [413, 188] on div "Gestion des tunnels Génération de LEADS - Ebook PERTE DE POIDS Étape 1 Page d'o…" at bounding box center [308, 184] width 554 height 310
click at [100, 124] on p "Thank You Page" at bounding box center [103, 124] width 83 height 5
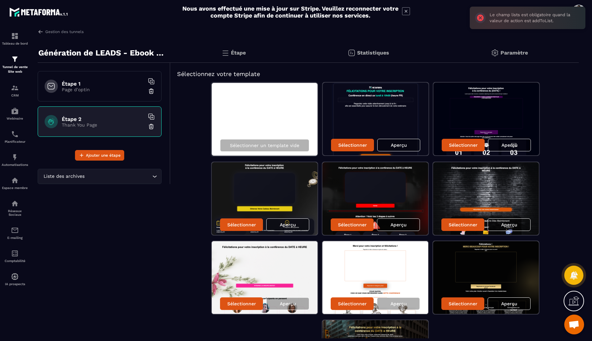
click at [107, 100] on div "Étape 1 Page d'optin" at bounding box center [100, 86] width 124 height 30
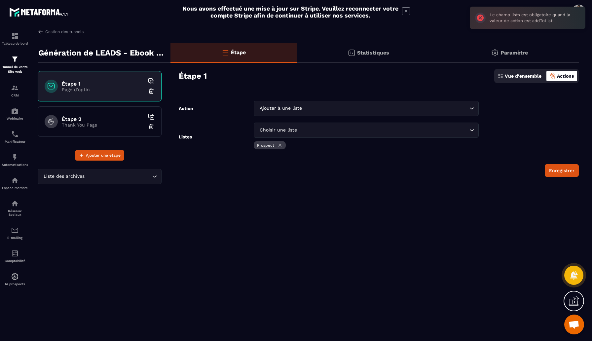
click at [105, 120] on h6 "Étape 2" at bounding box center [103, 119] width 83 height 6
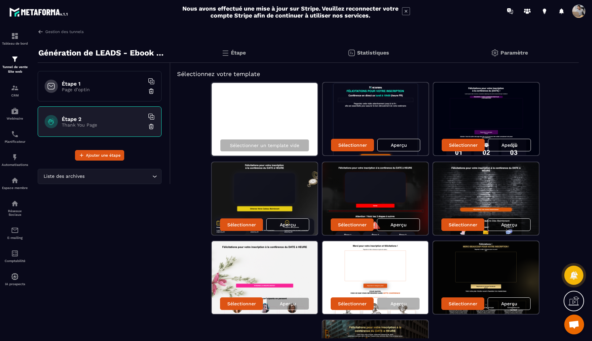
click at [100, 75] on div "Étape 1 Page d'optin" at bounding box center [100, 86] width 124 height 30
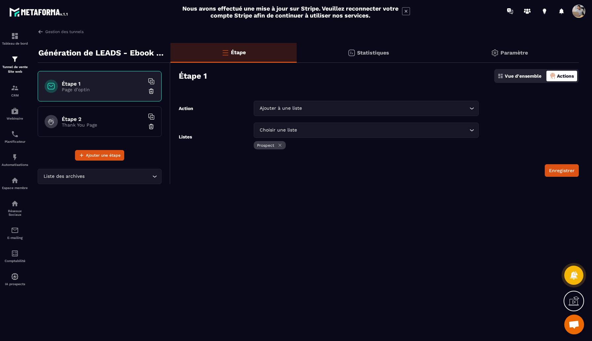
click at [504, 78] on p "Vue d'ensemble" at bounding box center [523, 75] width 37 height 5
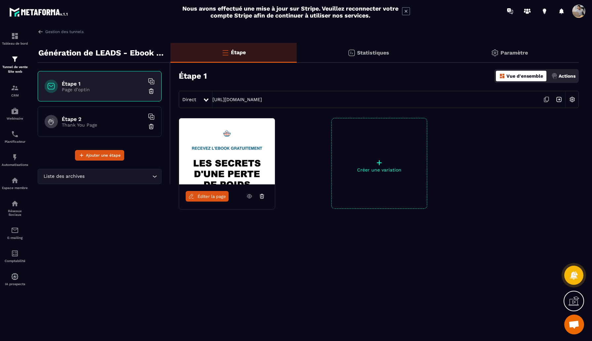
click at [107, 115] on div "Étape 2 Thank You Page" at bounding box center [100, 121] width 124 height 30
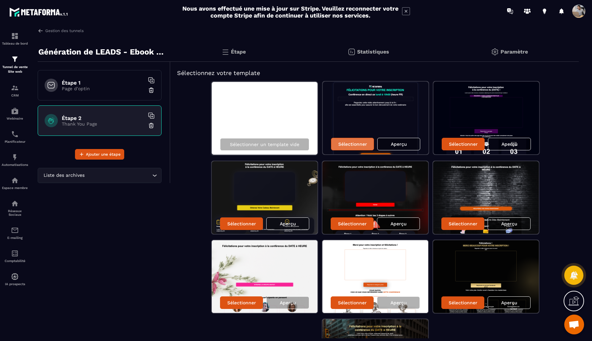
scroll to position [1, 0]
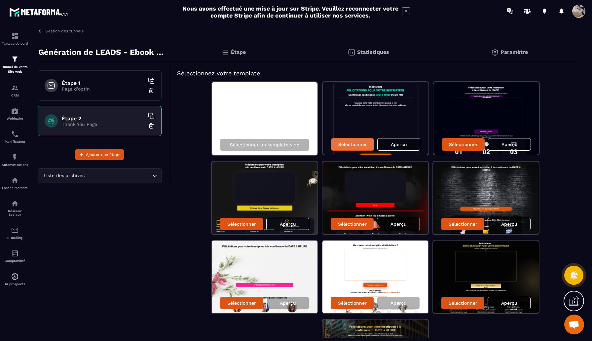
click at [338, 150] on div "Sélectionner" at bounding box center [352, 144] width 43 height 13
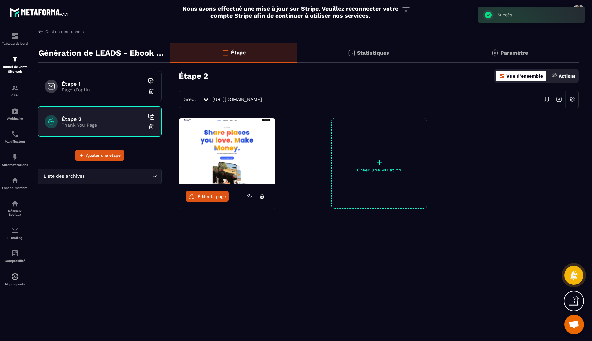
click at [263, 196] on icon at bounding box center [262, 196] width 6 height 6
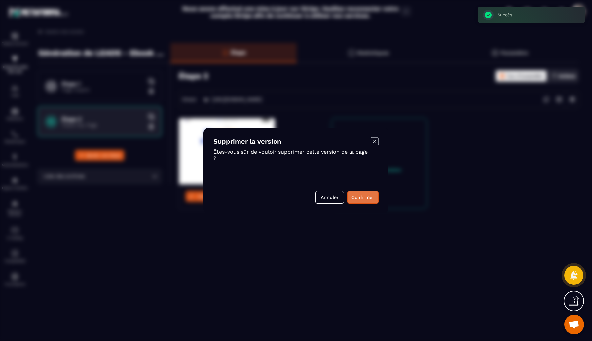
click at [358, 196] on button "Confirmer" at bounding box center [362, 197] width 31 height 13
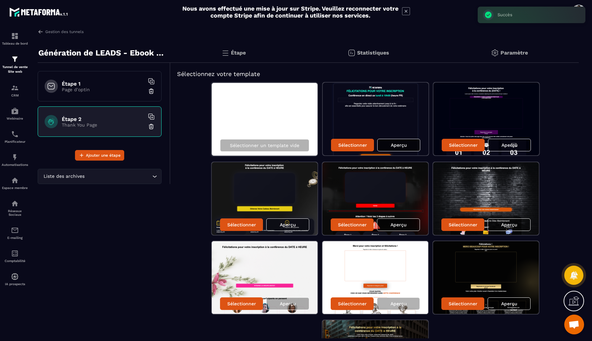
click at [401, 145] on p "Aperçu" at bounding box center [399, 144] width 16 height 5
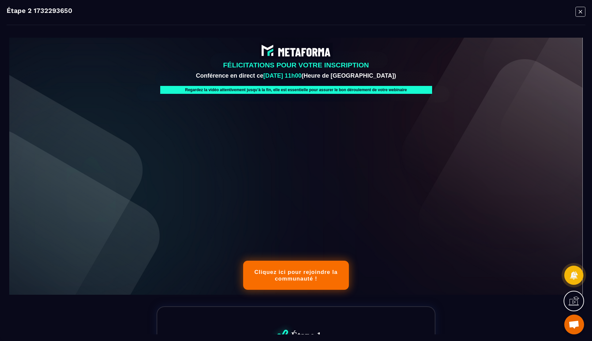
click at [504, 61] on text "FÉLICITATIONS POUR VOTRE INSCRIPTION" at bounding box center [296, 65] width 564 height 11
click at [504, 10] on icon "Modal window" at bounding box center [580, 11] width 3 height 3
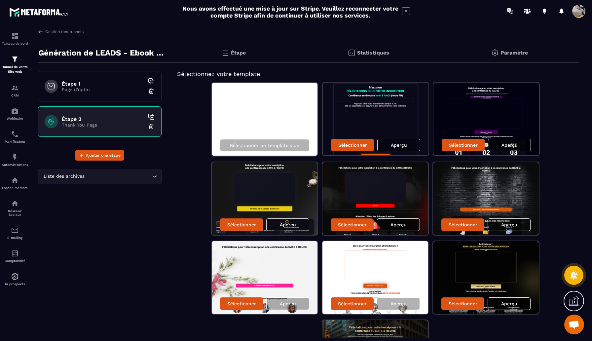
click at [500, 146] on div "Aperçu" at bounding box center [509, 145] width 43 height 13
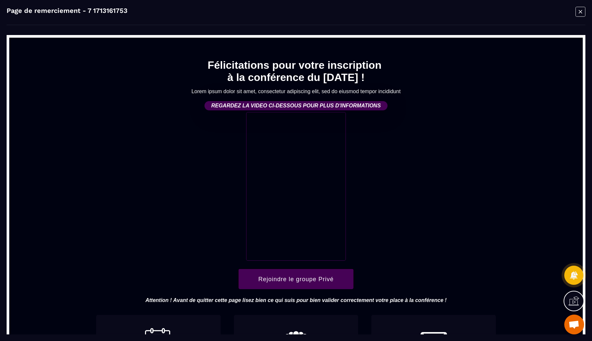
click at [504, 14] on icon "Modal window" at bounding box center [581, 12] width 10 height 10
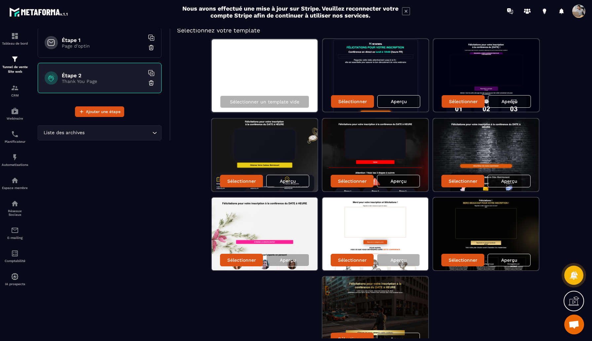
scroll to position [69, 0]
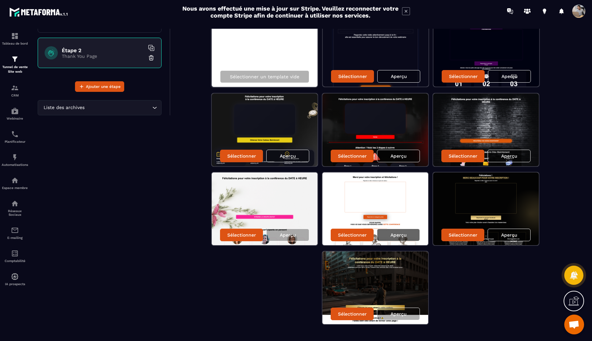
click at [397, 231] on div "Aperçu" at bounding box center [398, 235] width 43 height 13
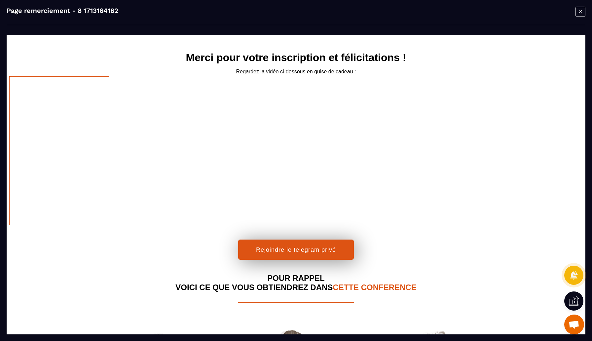
scroll to position [0, 0]
click at [504, 13] on icon "Modal window" at bounding box center [581, 12] width 10 height 10
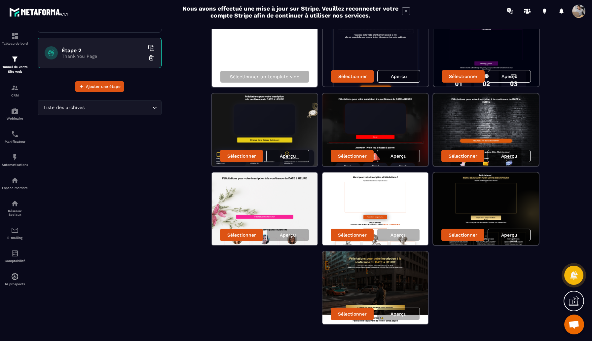
scroll to position [82, 0]
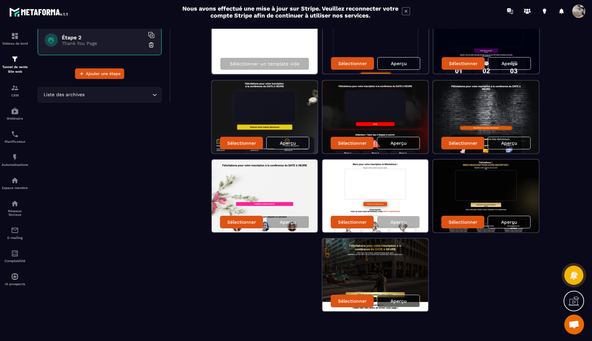
click at [404, 303] on p "Aperçu" at bounding box center [399, 300] width 16 height 5
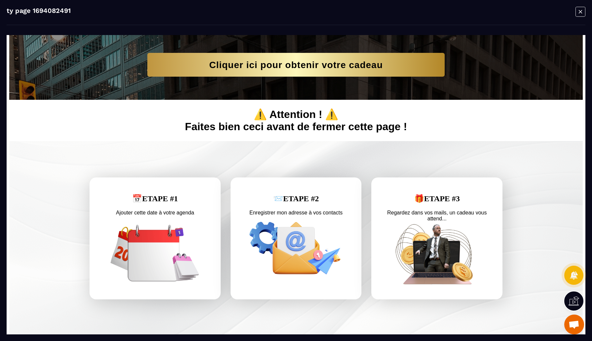
scroll to position [0, 0]
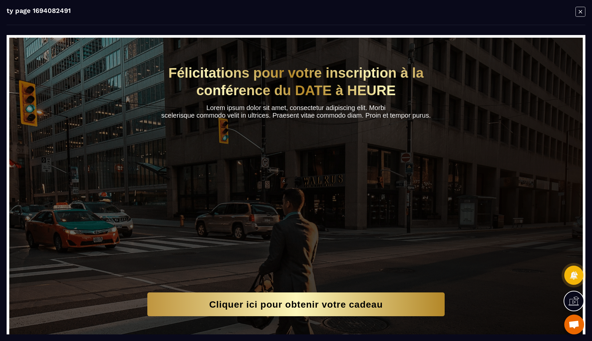
click at [504, 12] on icon "Modal window" at bounding box center [581, 12] width 10 height 10
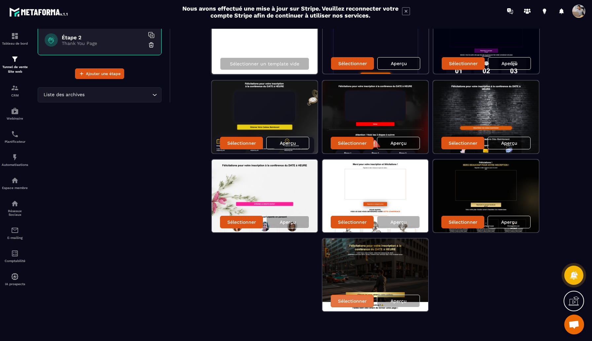
click at [359, 300] on p "Sélectionner" at bounding box center [352, 300] width 29 height 5
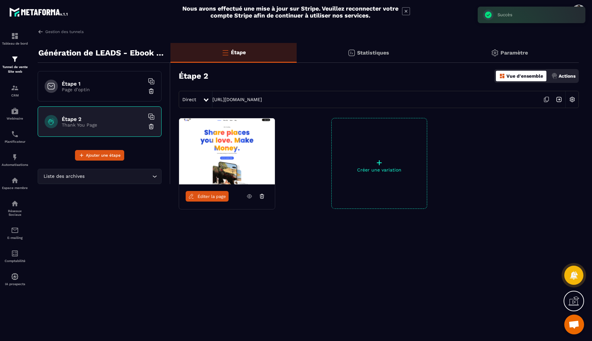
click at [504, 74] on p "Actions" at bounding box center [567, 75] width 17 height 5
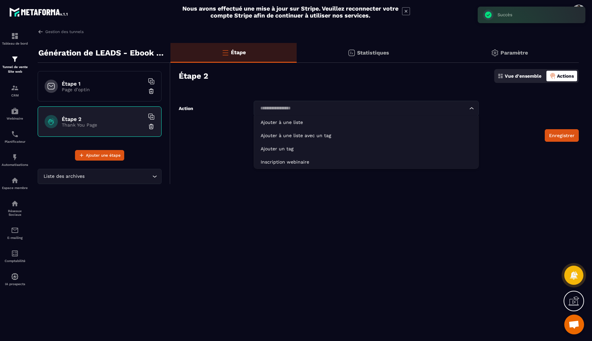
click at [312, 101] on div "Loading..." at bounding box center [366, 108] width 225 height 15
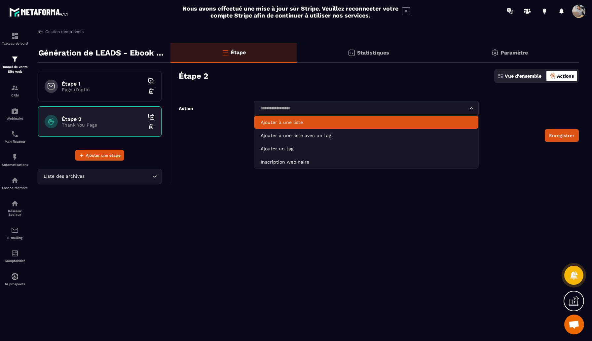
click at [313, 122] on p "Ajouter à une liste" at bounding box center [366, 122] width 211 height 7
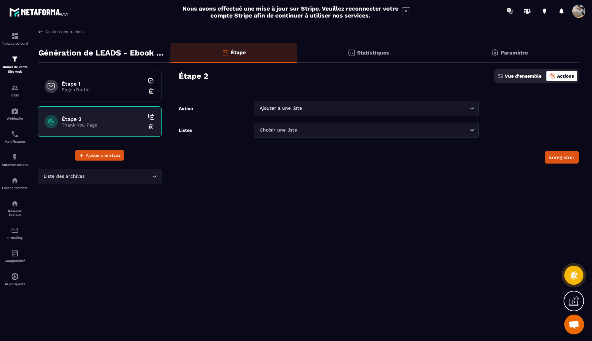
click at [305, 130] on input "Search for option" at bounding box center [383, 130] width 170 height 7
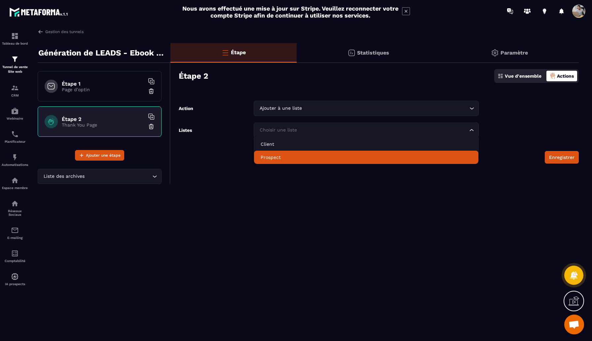
click at [297, 155] on p "Prospect" at bounding box center [366, 157] width 211 height 7
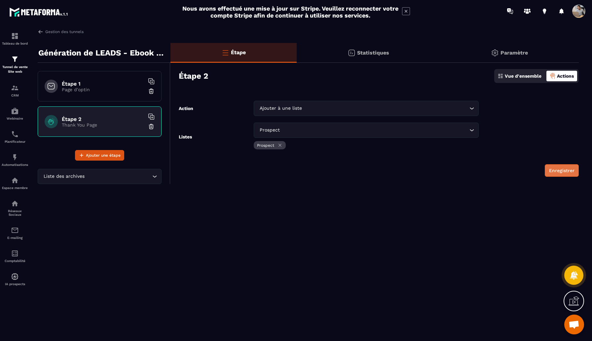
click at [504, 166] on button "Enregistrer" at bounding box center [562, 170] width 34 height 13
click at [390, 110] on input "Search for option" at bounding box center [385, 108] width 165 height 7
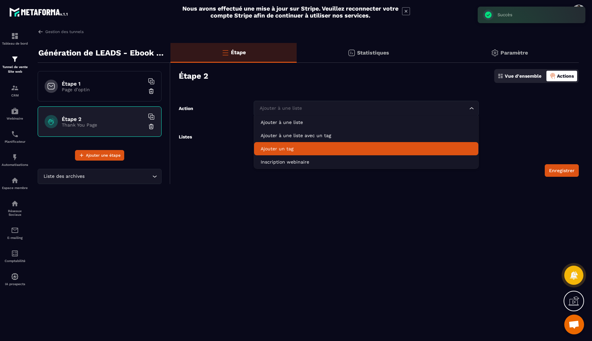
click at [367, 147] on p "Ajouter un tag" at bounding box center [366, 148] width 211 height 7
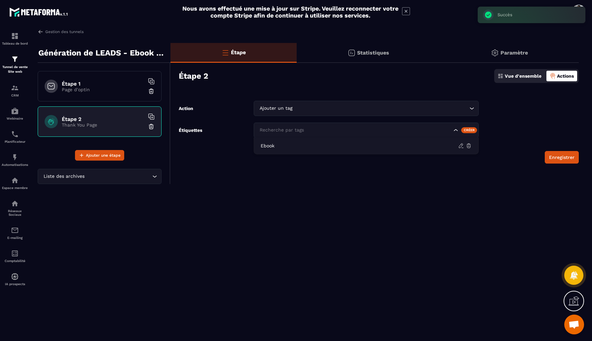
click at [362, 129] on input "Search for option" at bounding box center [355, 130] width 194 height 7
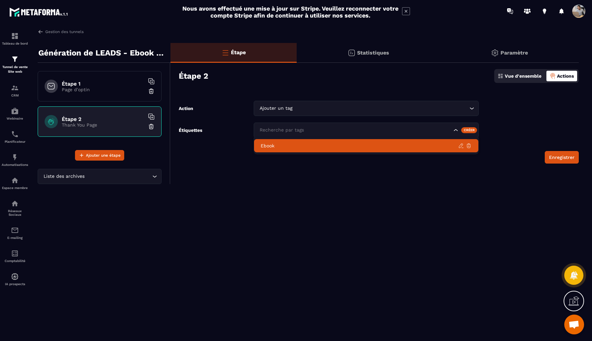
click at [360, 141] on li "Ebook" at bounding box center [366, 145] width 224 height 13
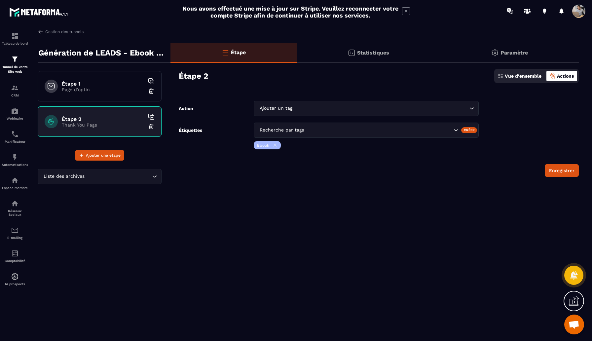
click at [389, 169] on div "Enregistrer" at bounding box center [379, 170] width 400 height 13
click at [504, 171] on button "Enregistrer" at bounding box center [562, 170] width 34 height 13
click at [342, 161] on form "Action Ajouter un tag Loading... Étiquettes Recherche par tags Créer Ebook Enre…" at bounding box center [375, 139] width 408 height 76
click at [504, 77] on p "Vue d'ensemble" at bounding box center [523, 75] width 37 height 5
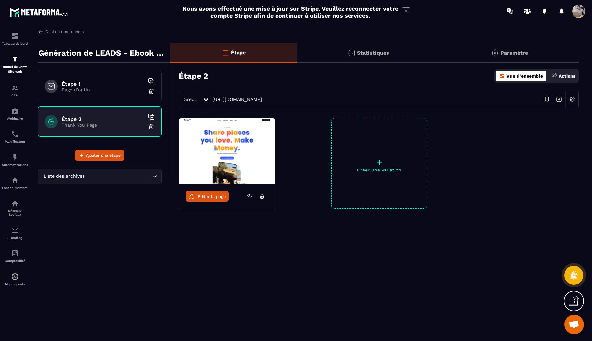
click at [504, 78] on p "Actions" at bounding box center [567, 75] width 17 height 5
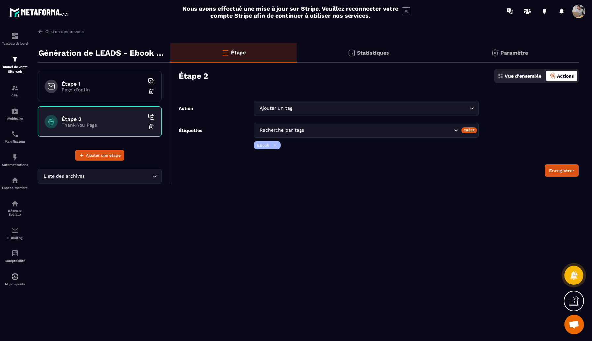
click at [356, 179] on div "Étape Statistiques Paramètre Étape 2 Vue d'ensemble Actions Action Ajouter un t…" at bounding box center [375, 116] width 408 height 147
click at [471, 110] on icon "Search for option" at bounding box center [472, 108] width 7 height 7
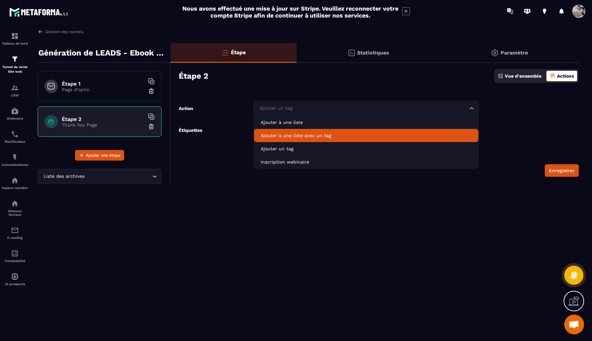
click at [414, 135] on p "Ajouter à une liste avec un tag" at bounding box center [366, 135] width 211 height 7
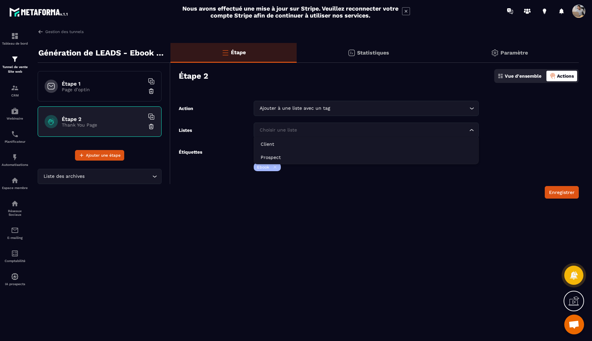
click at [370, 130] on input "Search for option" at bounding box center [363, 130] width 210 height 7
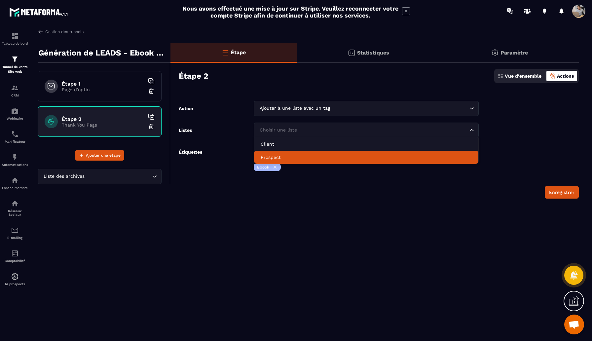
click at [314, 154] on p "Prospect" at bounding box center [366, 157] width 211 height 7
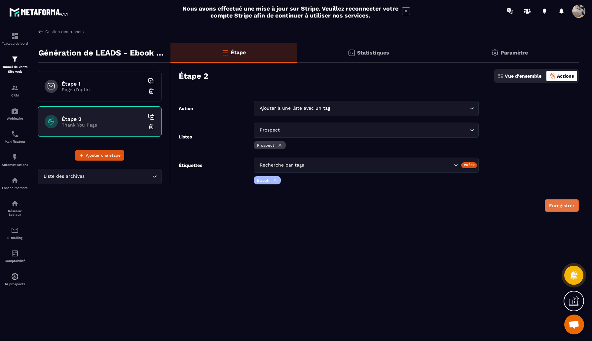
click at [504, 205] on button "Enregistrer" at bounding box center [562, 205] width 34 height 13
click at [118, 73] on div "Étape 1 Page d'optin" at bounding box center [100, 86] width 124 height 30
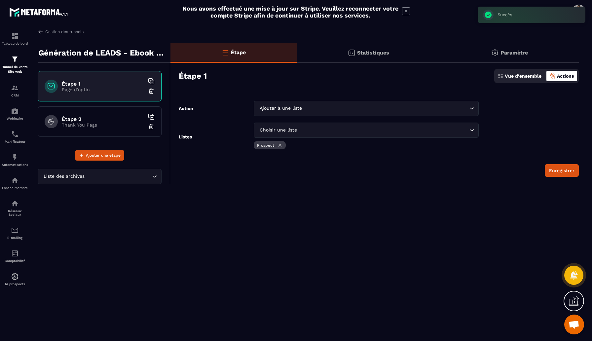
click at [279, 147] on icon at bounding box center [280, 145] width 5 height 5
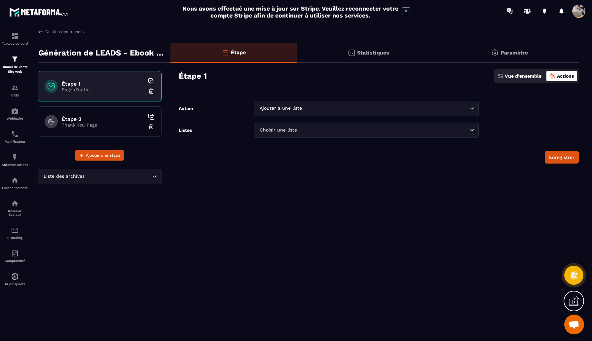
click at [350, 125] on div "Choisir une liste Loading..." at bounding box center [366, 130] width 225 height 15
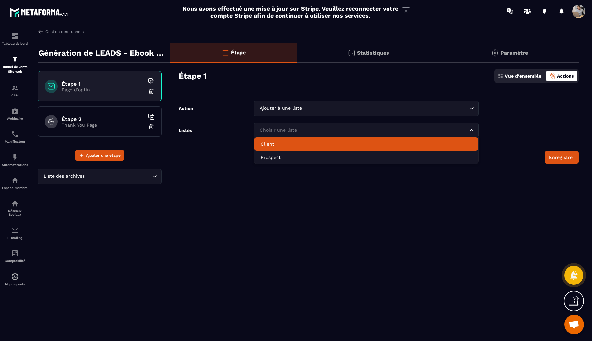
click at [358, 111] on input "Search for option" at bounding box center [385, 108] width 165 height 7
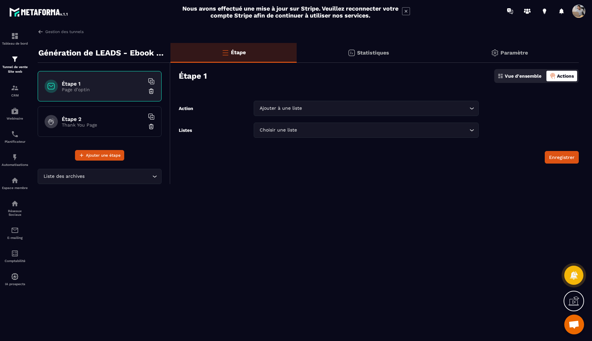
click at [372, 185] on div "Gestion des tunnels Génération de LEADS - Ebook PERTE DE POIDS Étape 1 Page d'o…" at bounding box center [308, 184] width 554 height 310
click at [96, 115] on div "Étape 2 Thank You Page" at bounding box center [100, 121] width 124 height 30
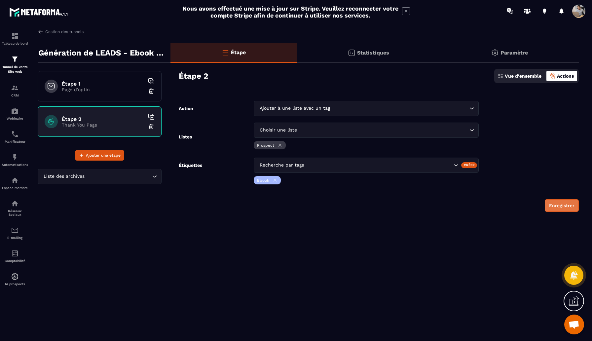
click at [504, 207] on button "Enregistrer" at bounding box center [562, 205] width 34 height 13
click at [39, 31] on img at bounding box center [41, 32] width 6 height 6
